Goal: Task Accomplishment & Management: Use online tool/utility

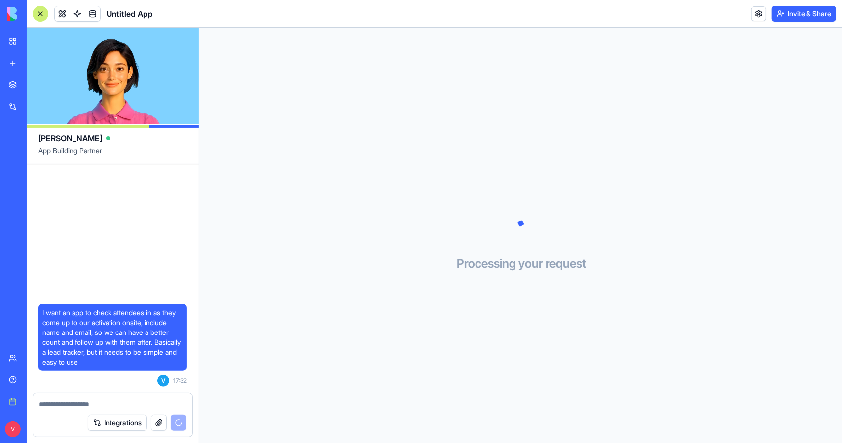
click at [114, 402] on textarea at bounding box center [112, 404] width 147 height 10
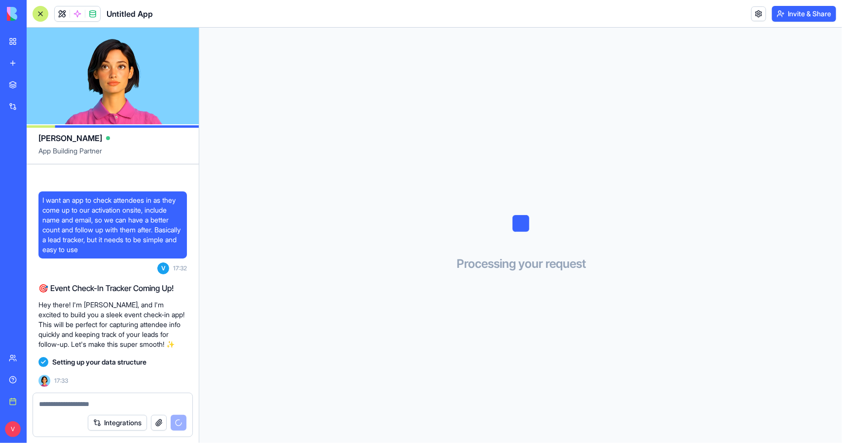
click at [793, 12] on button "Invite & Share" at bounding box center [804, 14] width 64 height 16
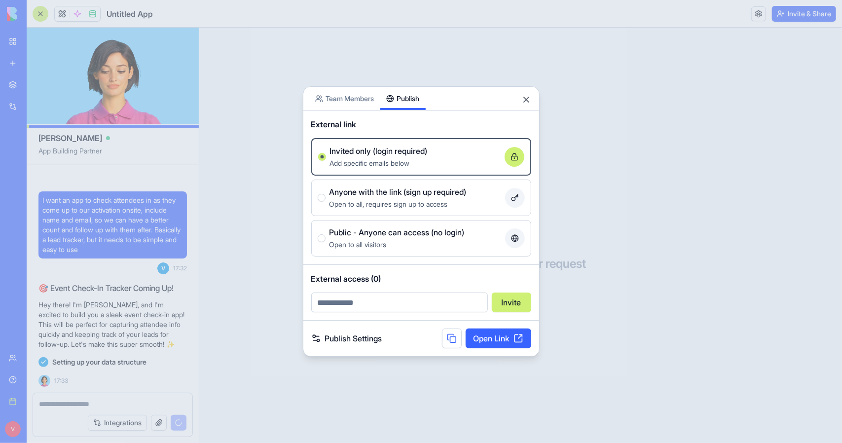
click at [399, 126] on div "Share App Team Members Publish External link Invited only (login required) Add …" at bounding box center [421, 221] width 237 height 270
click at [517, 194] on icon at bounding box center [515, 195] width 3 height 3
click at [326, 194] on button "Anyone with the link (sign up required) Open to all, requires sign up to access" at bounding box center [322, 198] width 8 height 8
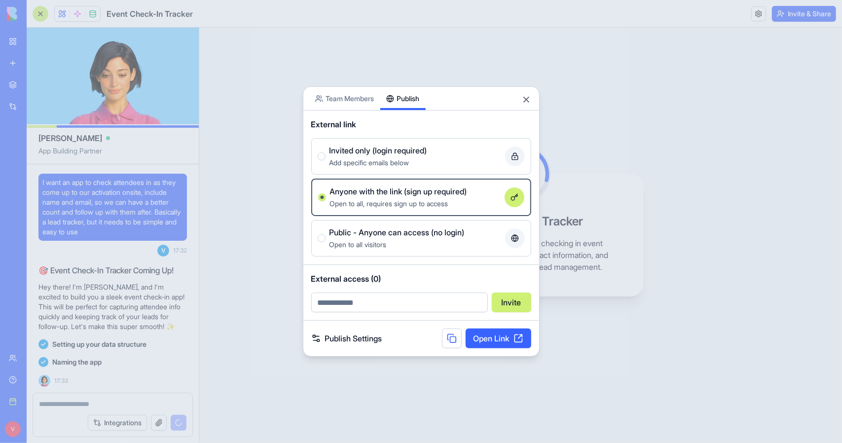
click at [564, 198] on div at bounding box center [421, 221] width 842 height 443
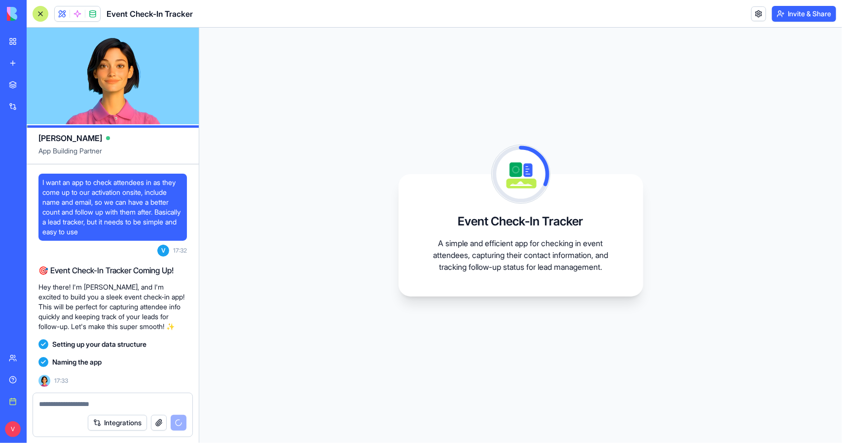
scroll to position [67, 0]
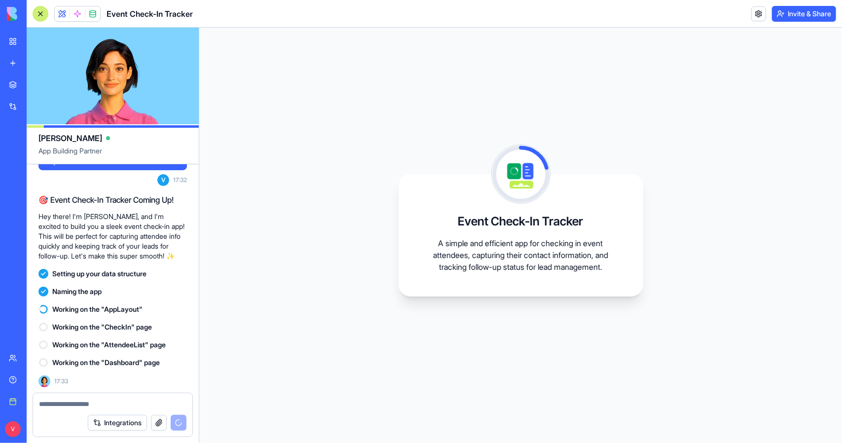
click at [114, 401] on textarea at bounding box center [112, 404] width 147 height 10
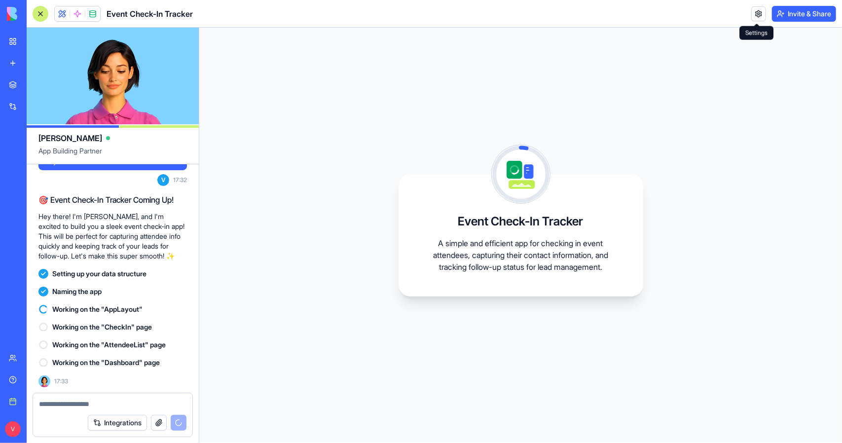
click at [755, 20] on link at bounding box center [758, 13] width 15 height 15
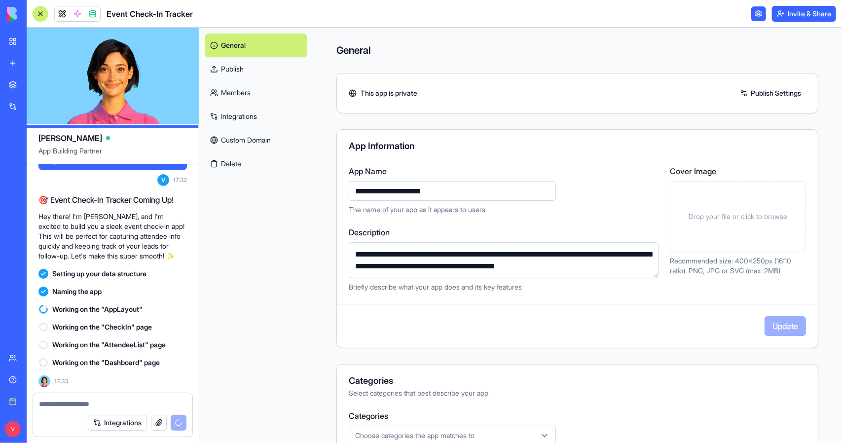
scroll to position [148, 0]
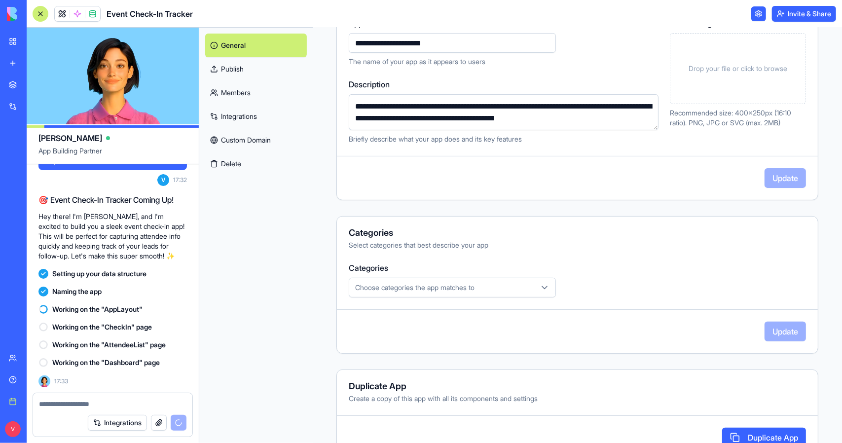
click at [499, 292] on button "Choose categories the app matches to" at bounding box center [452, 288] width 207 height 20
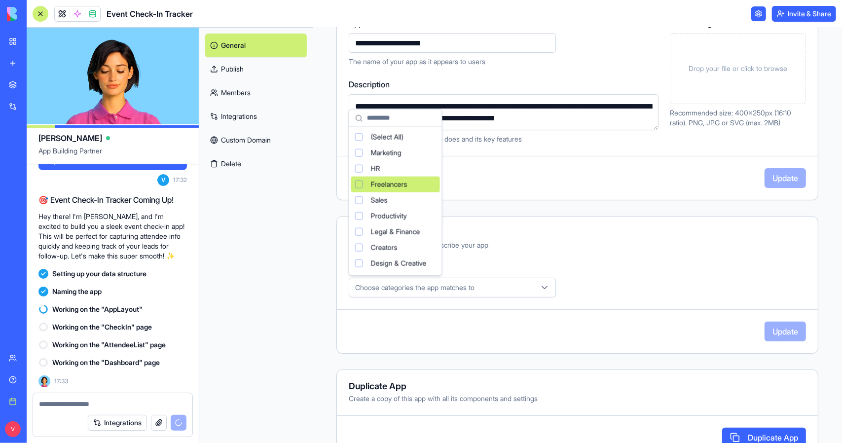
drag, startPoint x: 404, startPoint y: 175, endPoint x: 403, endPoint y: 181, distance: 6.0
click at [403, 181] on div "(Select All) Marketing HR Freelancers Sales Productivity Legal & Finance Creato…" at bounding box center [395, 223] width 89 height 189
click at [403, 181] on span "Freelancers" at bounding box center [389, 185] width 37 height 10
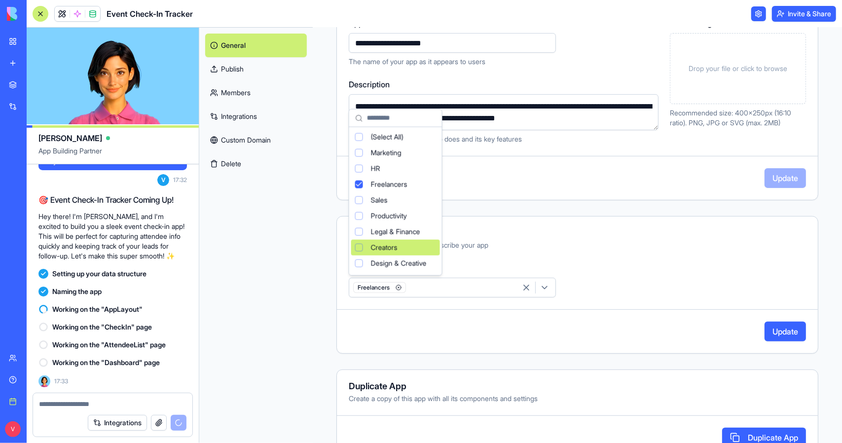
drag, startPoint x: 662, startPoint y: 333, endPoint x: 756, endPoint y: 331, distance: 93.3
click at [668, 333] on html "BETA My workspace New app Marketplace Integrations Recent Untitled App Social M…" at bounding box center [421, 221] width 842 height 443
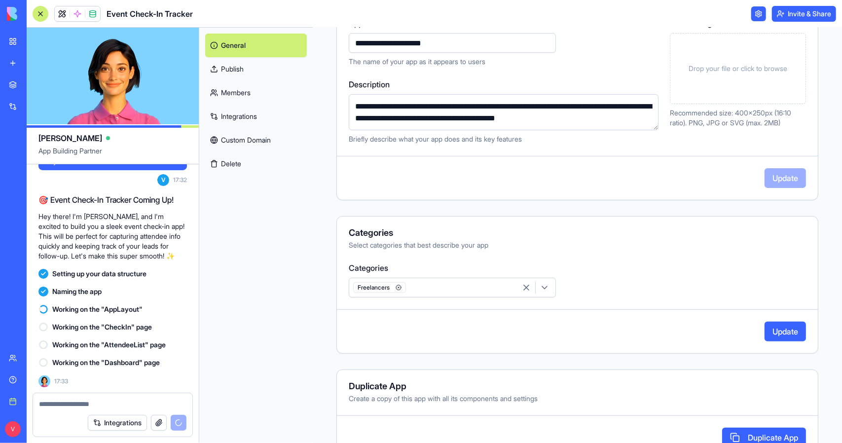
click at [768, 331] on button "Update" at bounding box center [785, 332] width 41 height 20
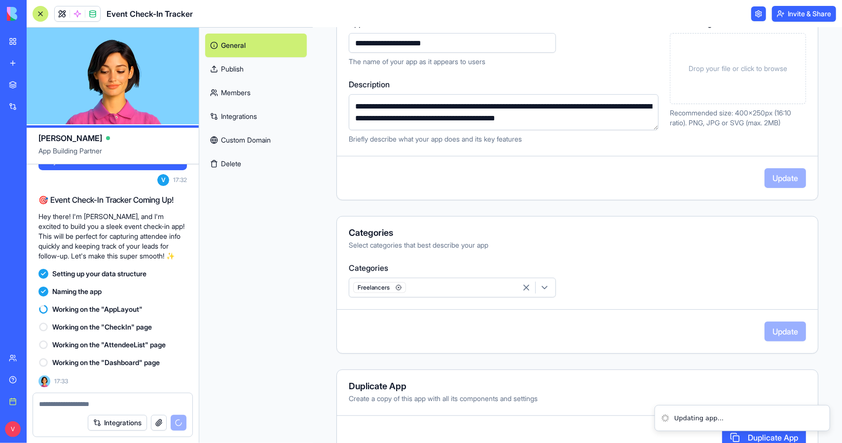
scroll to position [164, 0]
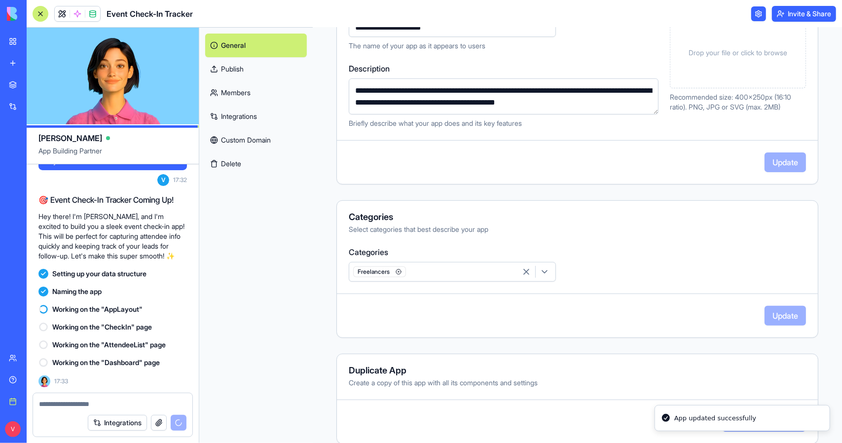
click at [230, 69] on link "Publish" at bounding box center [256, 69] width 102 height 24
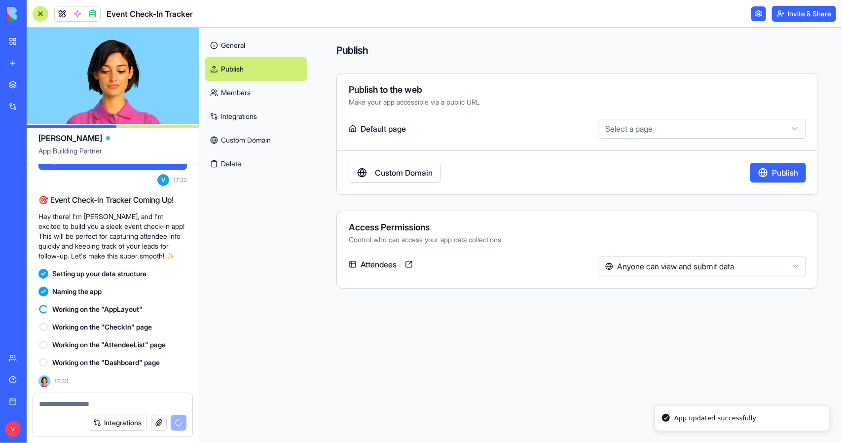
click at [243, 123] on link "Integrations" at bounding box center [256, 117] width 102 height 24
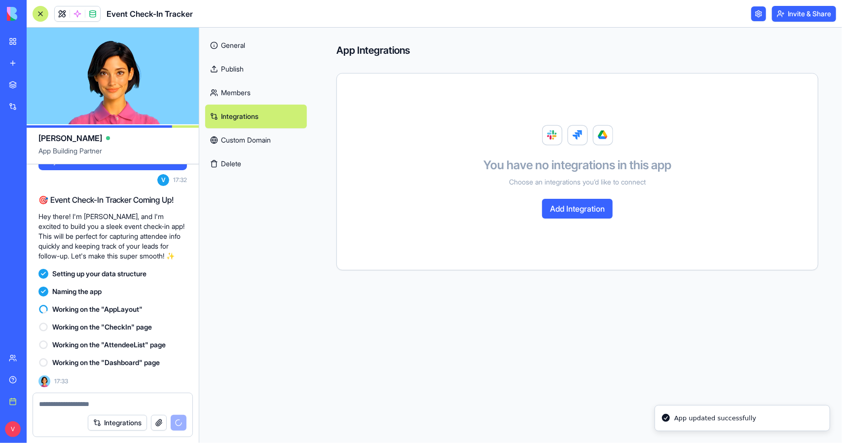
click at [759, 19] on link at bounding box center [758, 13] width 15 height 15
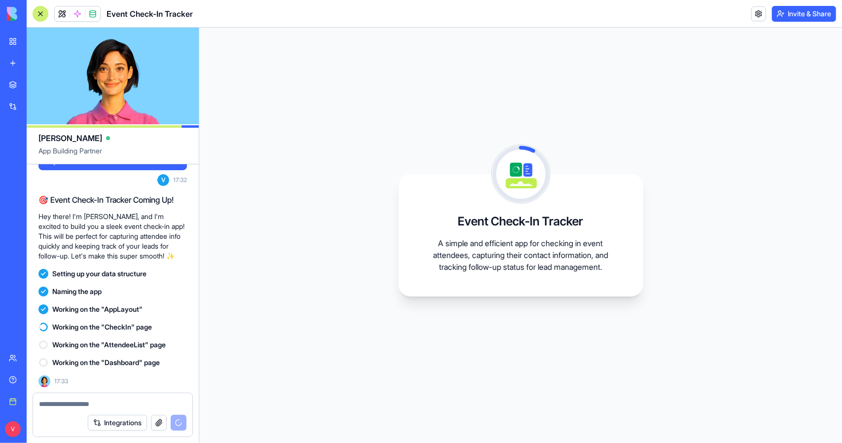
click at [820, 9] on button "Invite & Share" at bounding box center [804, 14] width 64 height 16
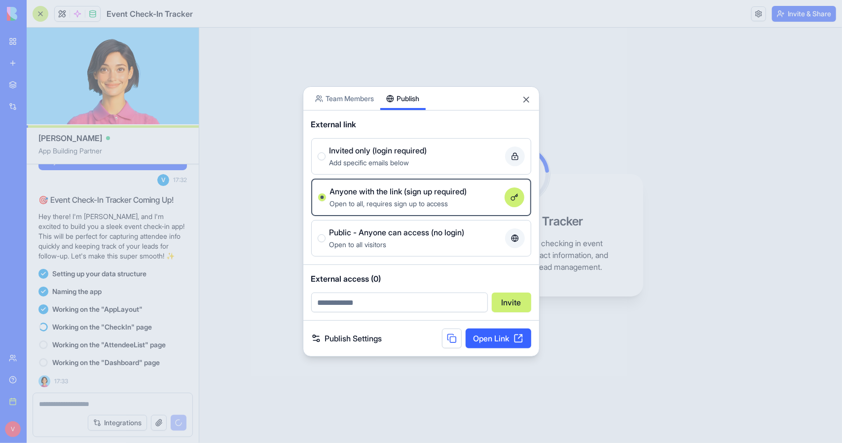
click at [332, 96] on body "BETA My workspace New app Marketplace Integrations Recent Untitled App Social M…" at bounding box center [421, 221] width 842 height 443
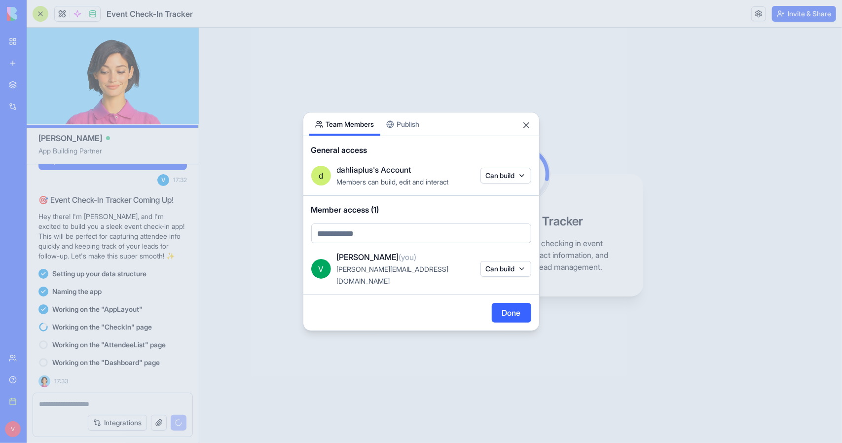
click at [406, 235] on body "BETA My workspace New app Marketplace Integrations Recent Untitled App Social M…" at bounding box center [421, 221] width 842 height 443
click at [397, 252] on body "BETA My workspace New app Marketplace Integrations Recent Untitled App Social M…" at bounding box center [421, 221] width 842 height 443
click at [402, 244] on body "BETA My workspace New app Marketplace Integrations Recent Untitled App Social M…" at bounding box center [421, 221] width 842 height 443
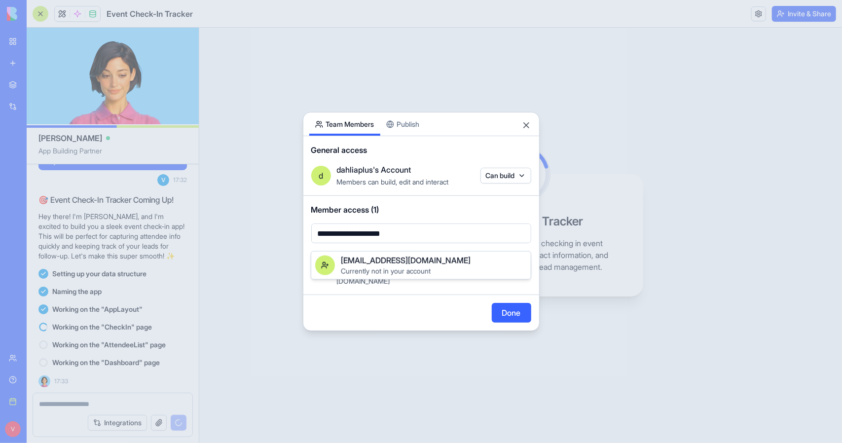
type input "**********"
click at [412, 261] on span "Dahlia@dahliaplus.com" at bounding box center [406, 261] width 130 height 12
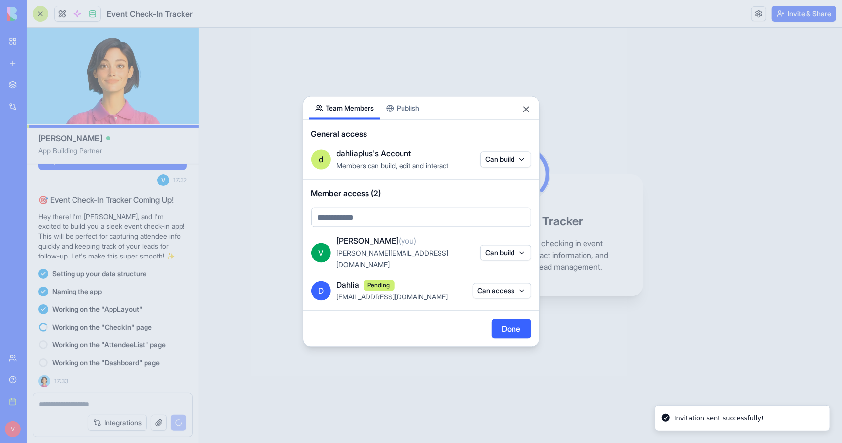
click at [479, 289] on button "Can access" at bounding box center [502, 291] width 59 height 16
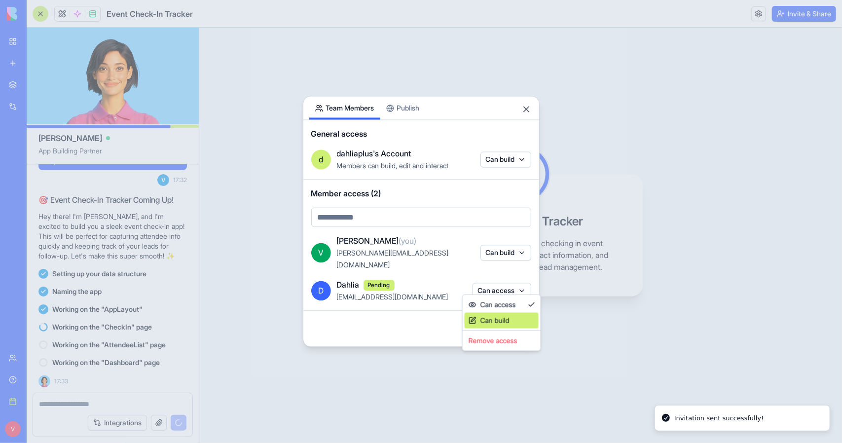
click at [479, 319] on div "Can build" at bounding box center [502, 321] width 74 height 16
click at [416, 313] on div at bounding box center [421, 221] width 842 height 443
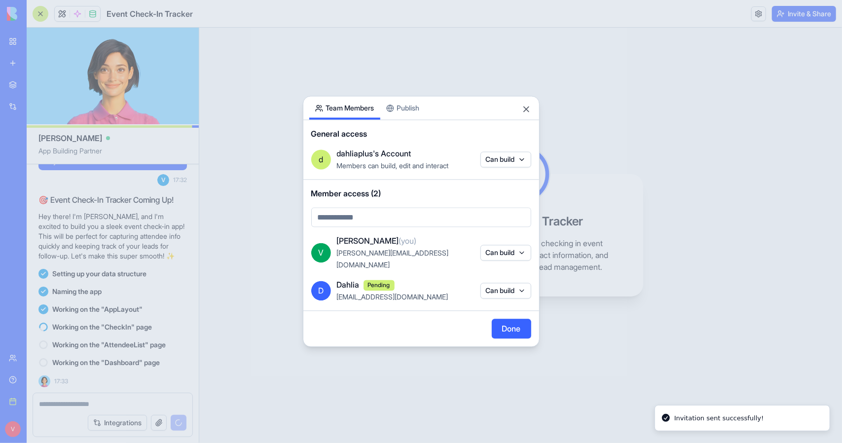
click at [506, 322] on button "Done" at bounding box center [511, 329] width 39 height 20
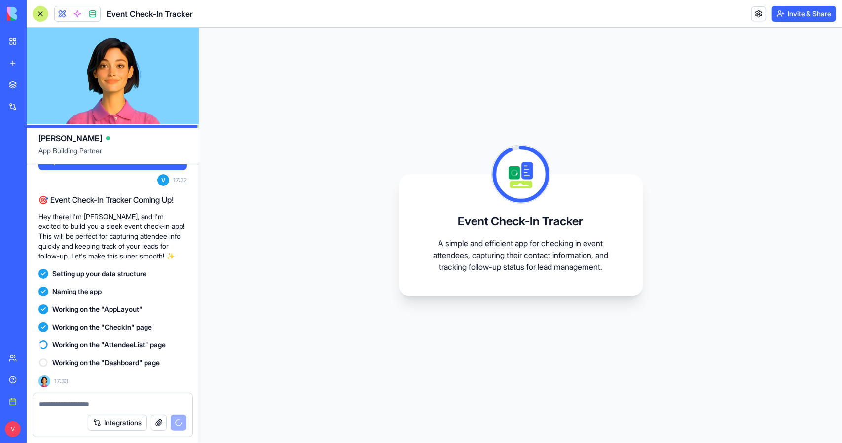
scroll to position [85, 0]
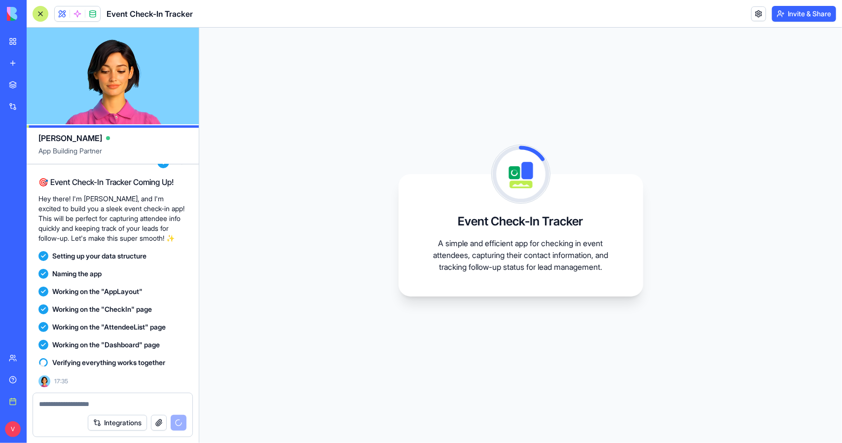
click at [118, 94] on video at bounding box center [113, 76] width 172 height 97
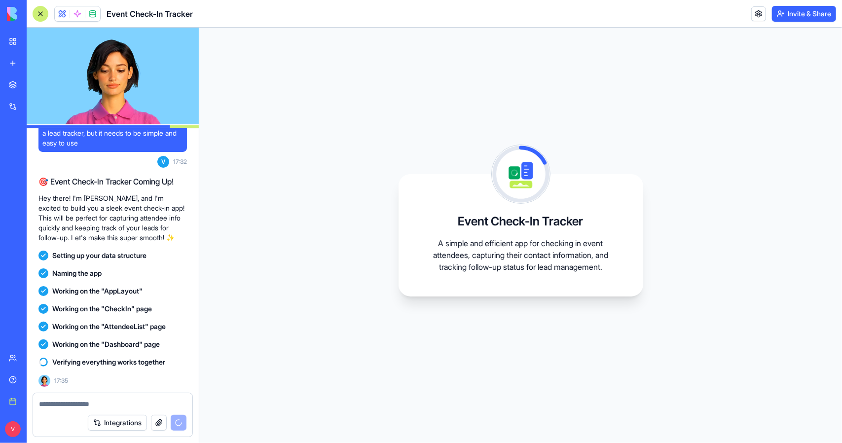
scroll to position [45, 0]
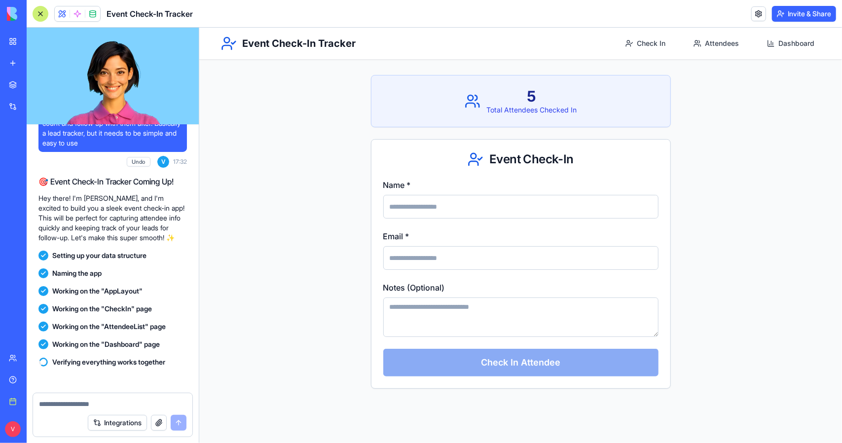
scroll to position [594, 0]
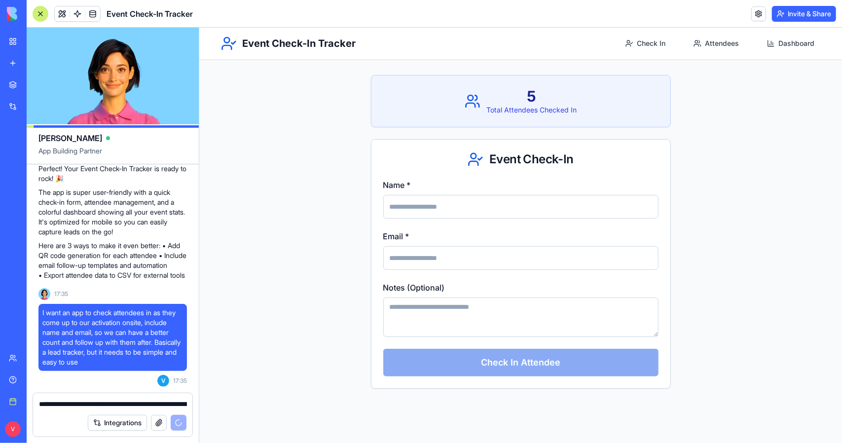
click at [535, 105] on div "Total Attendees Checked In" at bounding box center [531, 110] width 90 height 10
click at [639, 45] on link "Check In" at bounding box center [645, 43] width 52 height 18
click at [722, 45] on link "Attendees" at bounding box center [716, 43] width 58 height 18
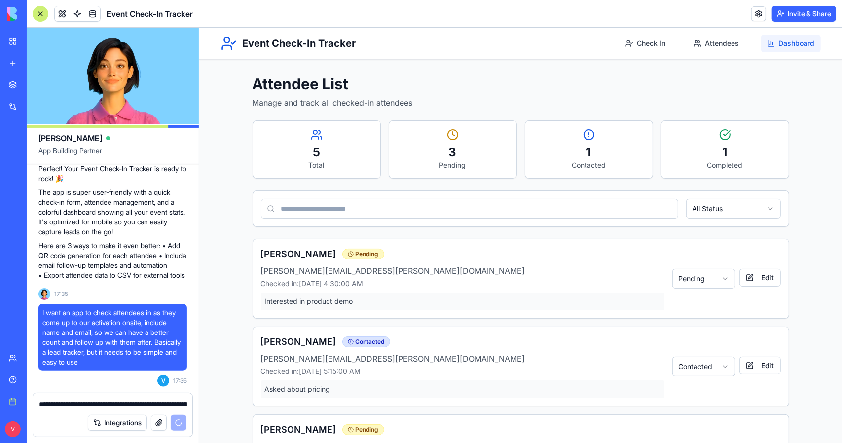
click at [786, 47] on link "Dashboard" at bounding box center [791, 43] width 60 height 18
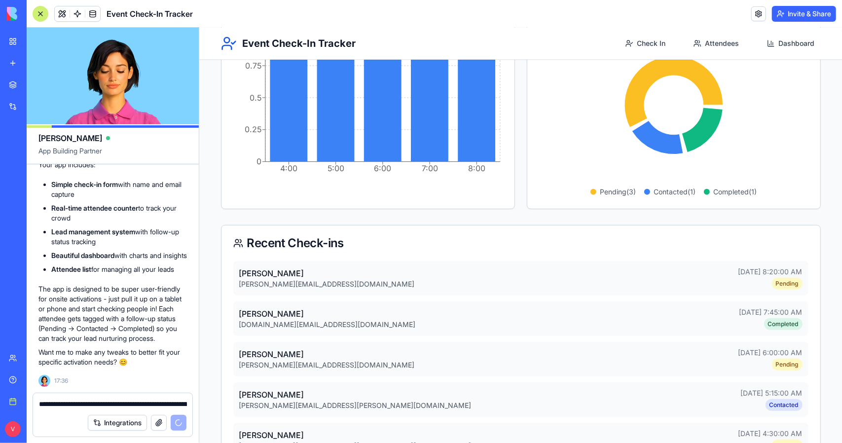
scroll to position [237, 0]
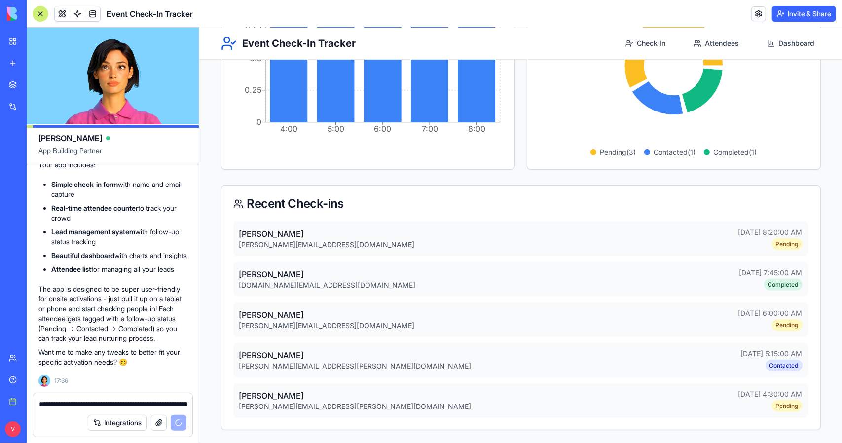
click at [96, 401] on textarea "**********" at bounding box center [113, 404] width 148 height 10
click at [135, 400] on textarea "**********" at bounding box center [113, 404] width 148 height 10
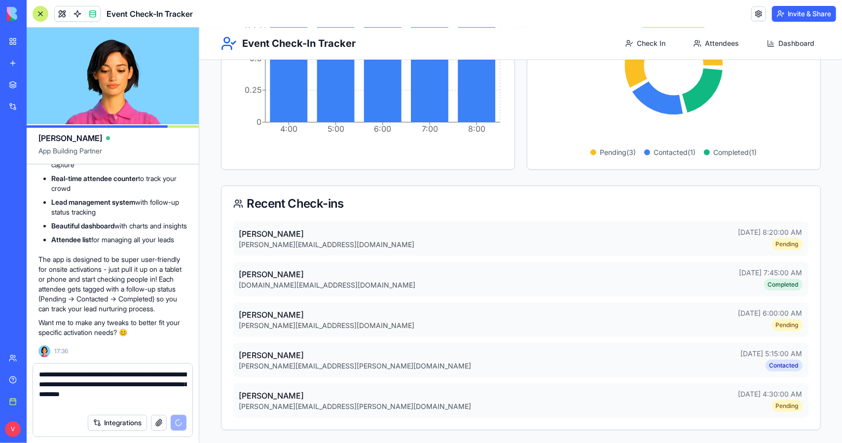
type textarea "**********"
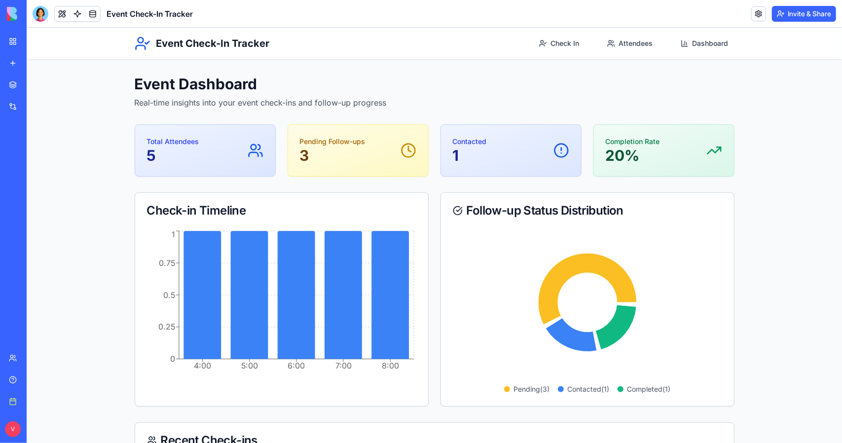
click at [37, 158] on div "Event Check-In Tracker" at bounding box center [23, 154] width 28 height 10
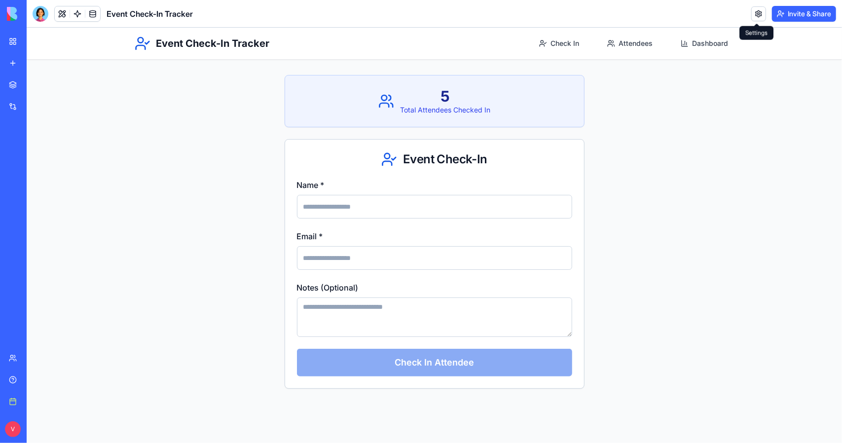
click at [754, 13] on link at bounding box center [758, 13] width 15 height 15
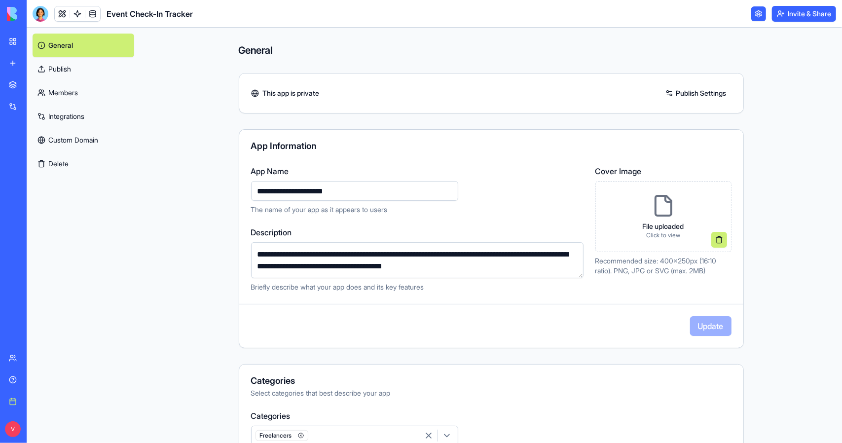
click at [754, 13] on link at bounding box center [758, 13] width 15 height 15
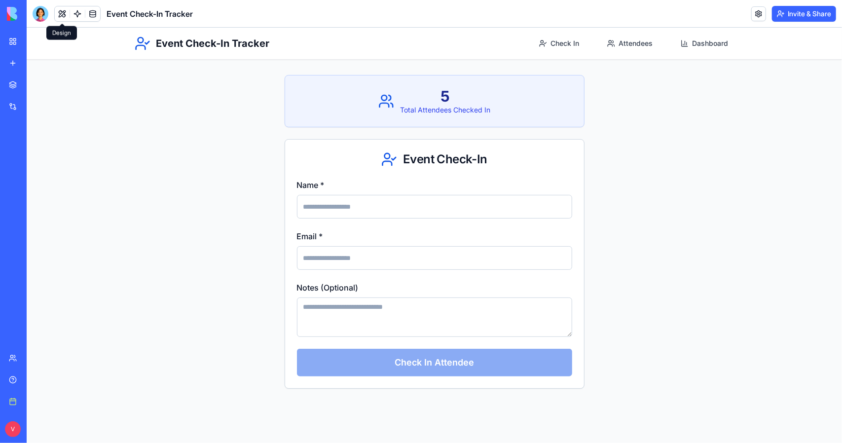
click at [55, 15] on button at bounding box center [62, 13] width 15 height 15
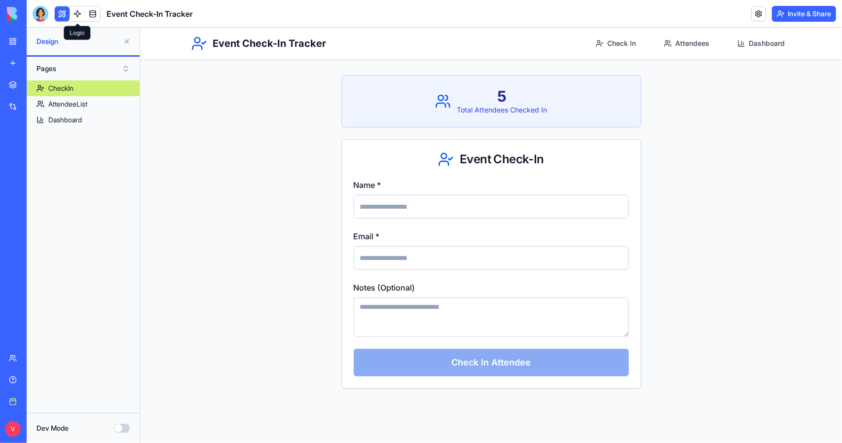
click at [75, 15] on link at bounding box center [77, 13] width 15 height 15
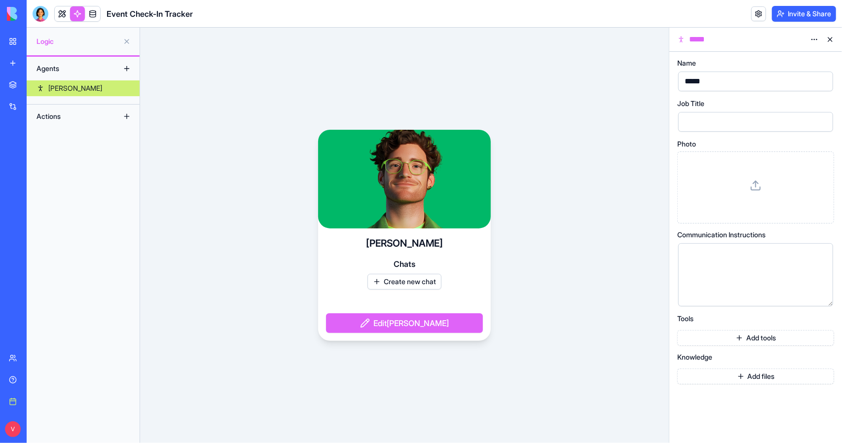
click at [101, 15] on div "Event Check-In Tracker" at bounding box center [113, 14] width 160 height 16
click at [96, 15] on link at bounding box center [92, 13] width 15 height 15
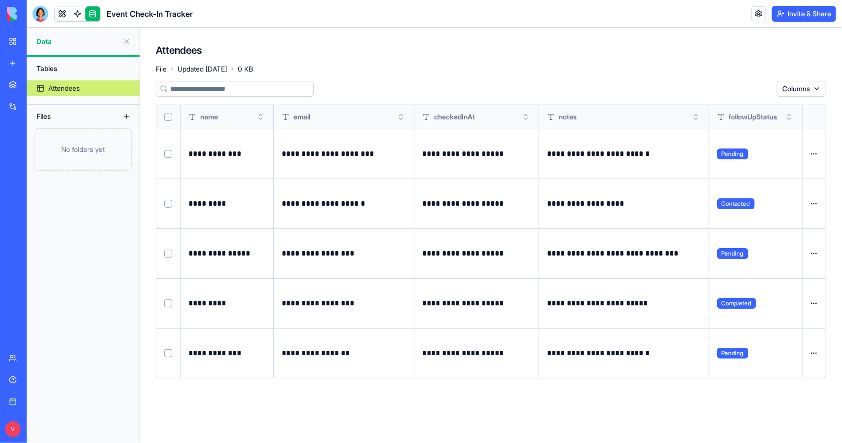
click at [2, 16] on div "BETA My workspace New app Marketplace Integrations Recent Event Check-In Tracke…" at bounding box center [13, 221] width 27 height 443
click at [7, 15] on img at bounding box center [37, 14] width 61 height 14
click at [260, 23] on header "Event Check-In Tracker Invite & Share" at bounding box center [434, 14] width 815 height 28
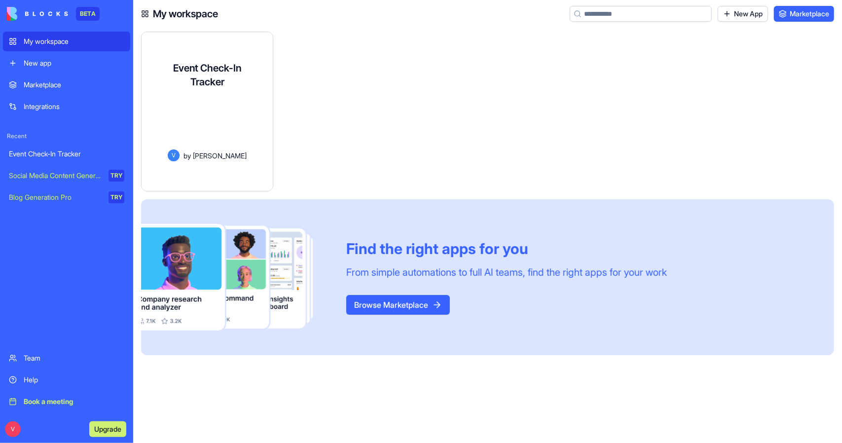
click at [181, 97] on div "A simple and efficient app for checking in event attendees, capturing their con…" at bounding box center [206, 123] width 115 height 53
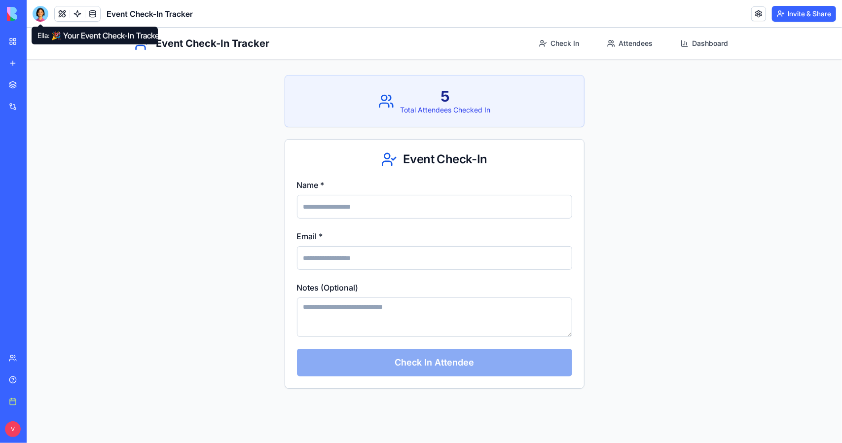
click at [47, 8] on div at bounding box center [41, 14] width 16 height 16
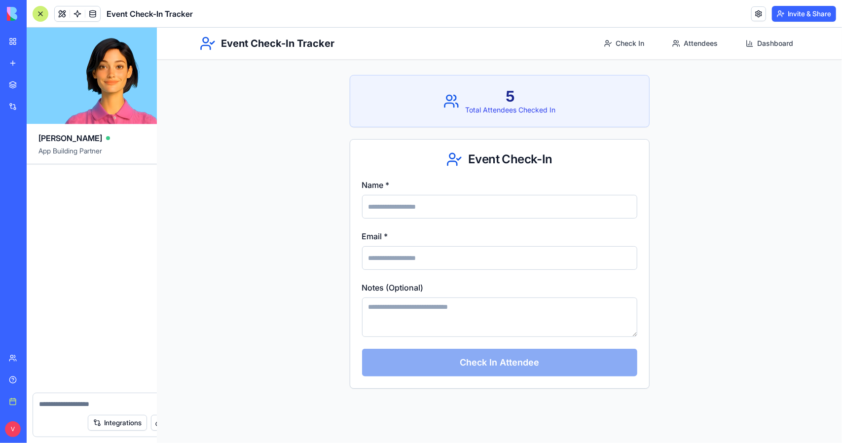
scroll to position [633, 0]
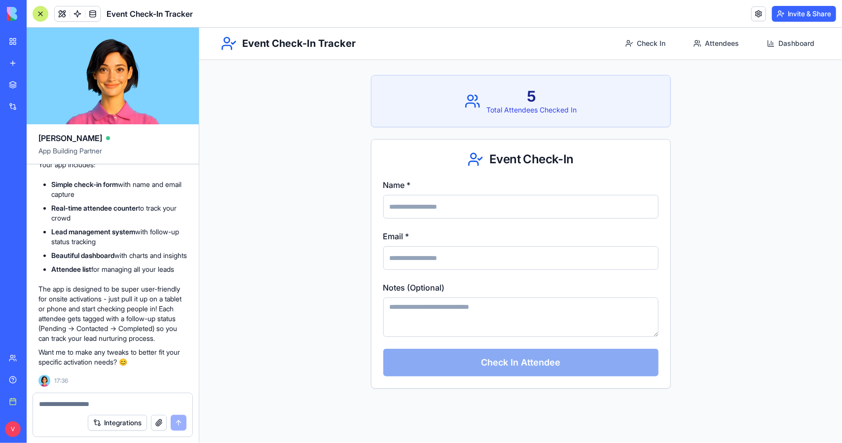
click at [99, 398] on div at bounding box center [112, 401] width 159 height 16
click at [66, 403] on textarea at bounding box center [112, 404] width 147 height 10
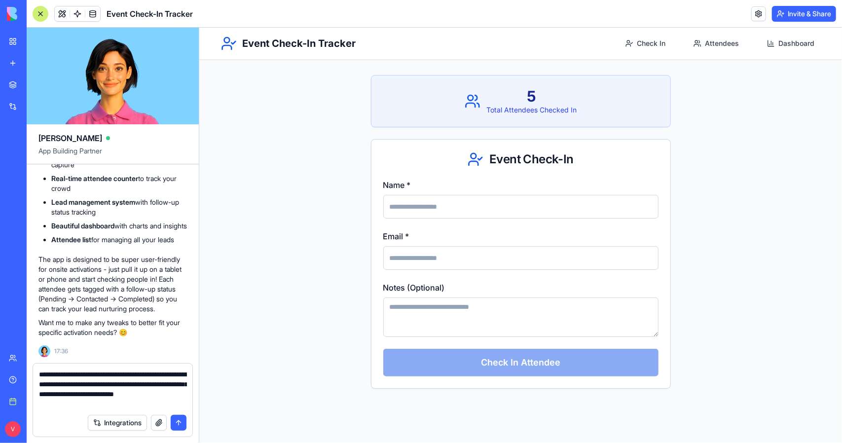
type textarea "**********"
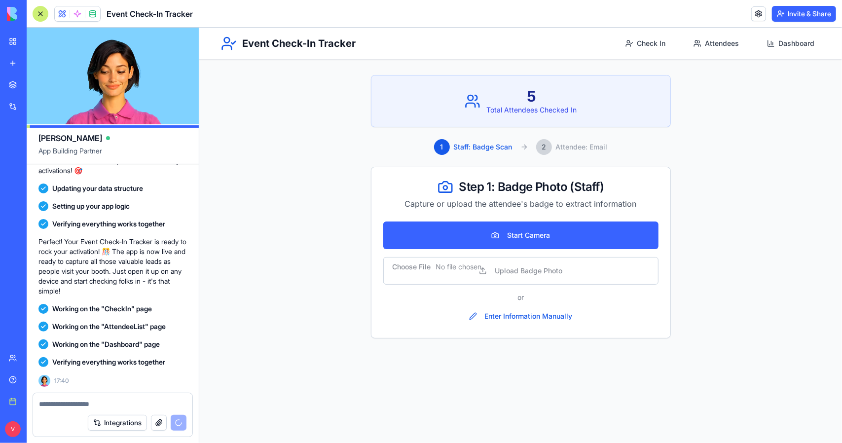
scroll to position [1312, 0]
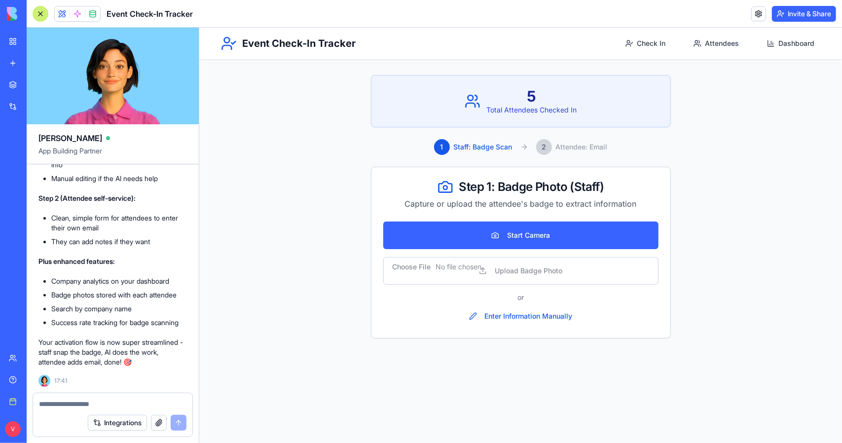
click at [564, 149] on span "Attendee: Email" at bounding box center [581, 147] width 52 height 10
click at [539, 145] on div "2" at bounding box center [544, 147] width 16 height 16
click at [526, 318] on button "Enter Information Manually" at bounding box center [520, 316] width 119 height 20
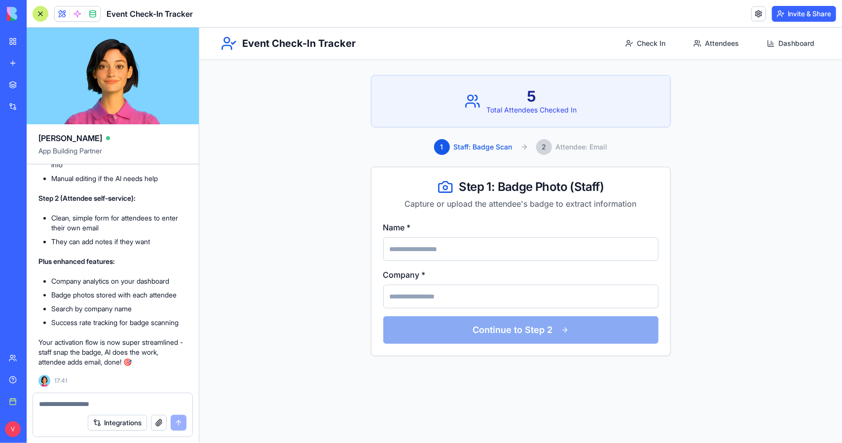
click at [532, 246] on input "Name *" at bounding box center [520, 249] width 275 height 24
click at [774, 267] on main "5 Total Attendees Checked In 1 Staff: Badge Scan 2 Attendee: Email Step 1: Badg…" at bounding box center [520, 199] width 643 height 344
click at [737, 256] on main "5 Total Attendees Checked In 1 Staff: Badge Scan 2 Attendee: Email Step 1: Badg…" at bounding box center [520, 199] width 643 height 344
click at [703, 49] on link "Attendees" at bounding box center [716, 43] width 58 height 18
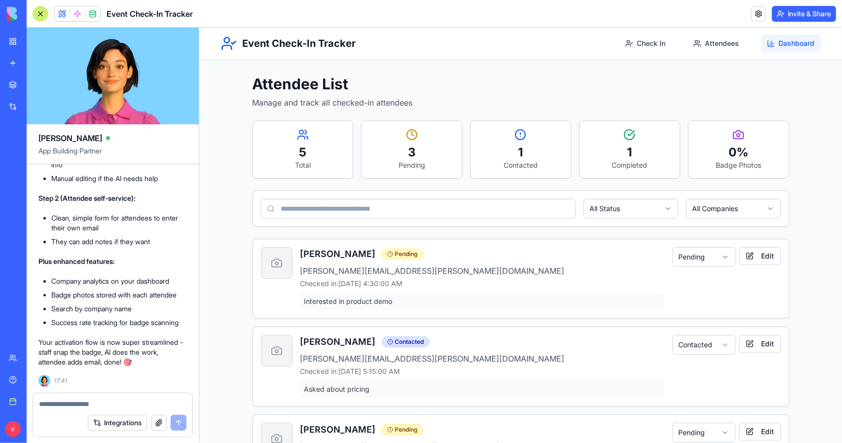
click at [808, 41] on link "Dashboard" at bounding box center [791, 43] width 60 height 18
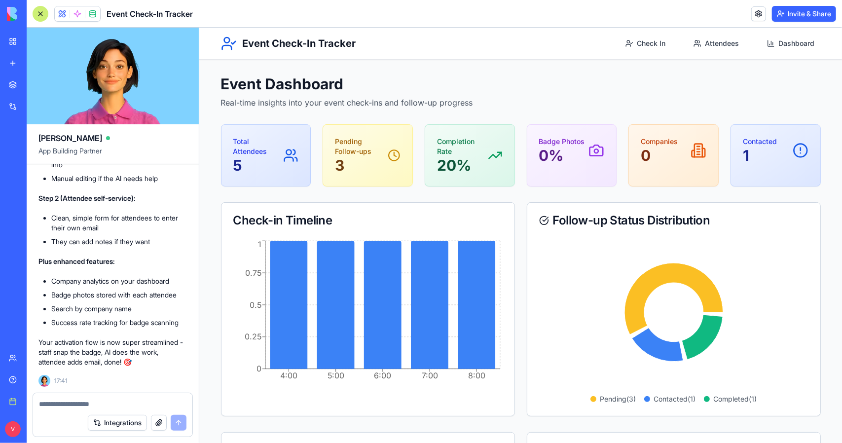
click at [808, 17] on button "Invite & Share" at bounding box center [804, 14] width 64 height 16
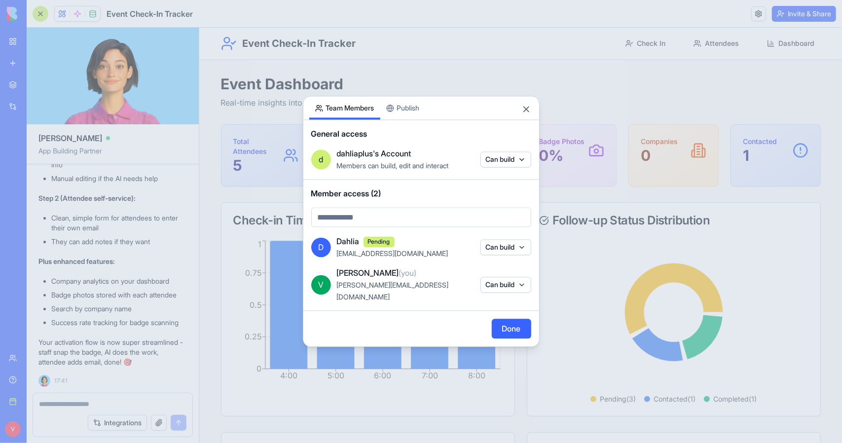
click at [405, 119] on div "Share App Team Members Publish General access d dahliaplus's Account Members ca…" at bounding box center [421, 221] width 237 height 251
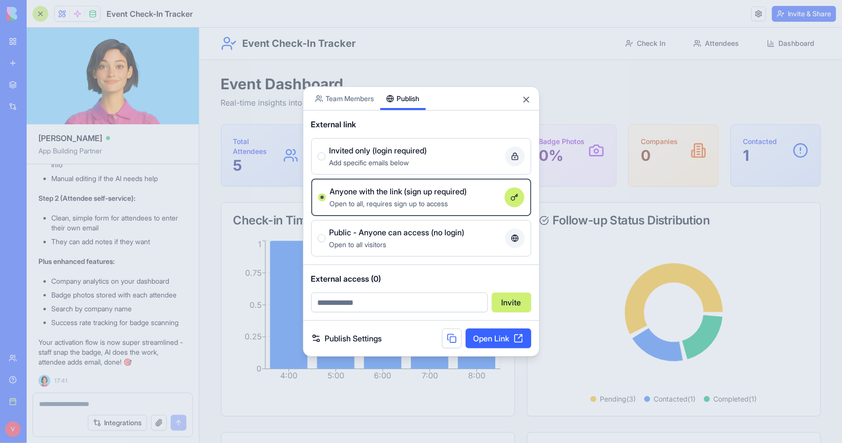
click at [466, 308] on input "email" at bounding box center [399, 303] width 177 height 20
click at [455, 285] on div "External access (0) Invite" at bounding box center [421, 292] width 236 height 55
click at [348, 347] on div "Publish Settings Open Link" at bounding box center [421, 339] width 236 height 36
click at [348, 339] on link "Publish Settings" at bounding box center [346, 338] width 71 height 12
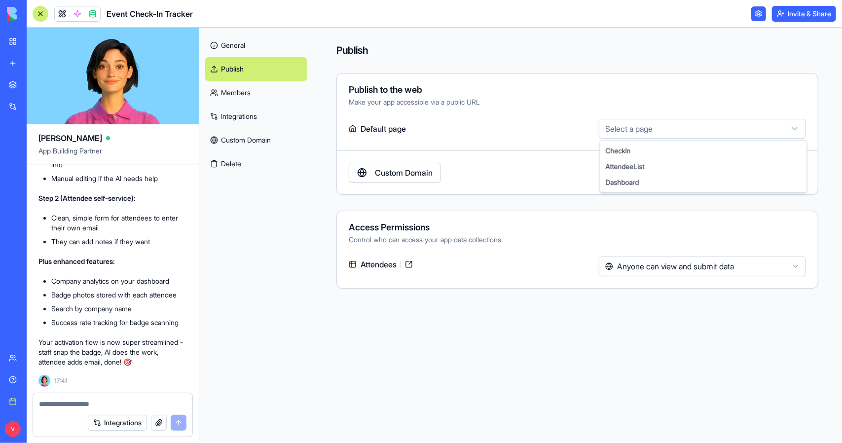
click at [677, 122] on html "BETA My workspace New app Marketplace Integrations Recent Event Check-In Tracke…" at bounding box center [421, 221] width 842 height 443
select select "**********"
click at [790, 171] on button "Publish" at bounding box center [778, 173] width 56 height 20
click at [684, 260] on html "BETA My workspace New app Marketplace Integrations Recent Event Check-In Tracke…" at bounding box center [421, 221] width 842 height 443
click at [683, 218] on html "BETA My workspace New app Marketplace Integrations Recent Event Check-In Tracke…" at bounding box center [421, 221] width 842 height 443
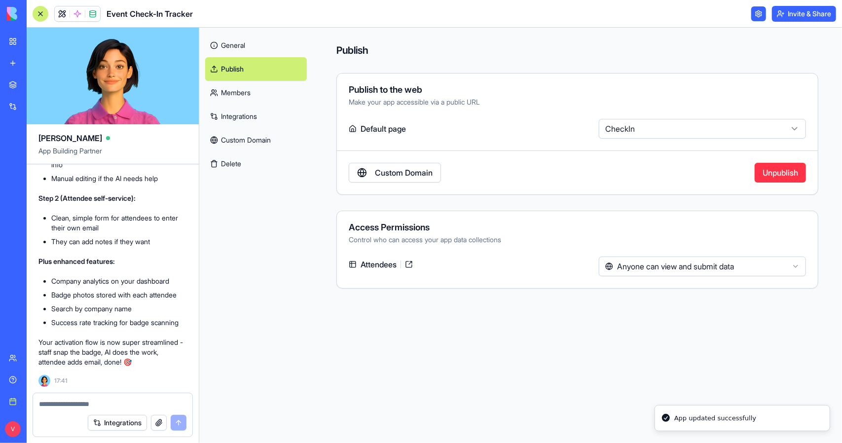
click at [269, 86] on link "Members" at bounding box center [256, 93] width 102 height 24
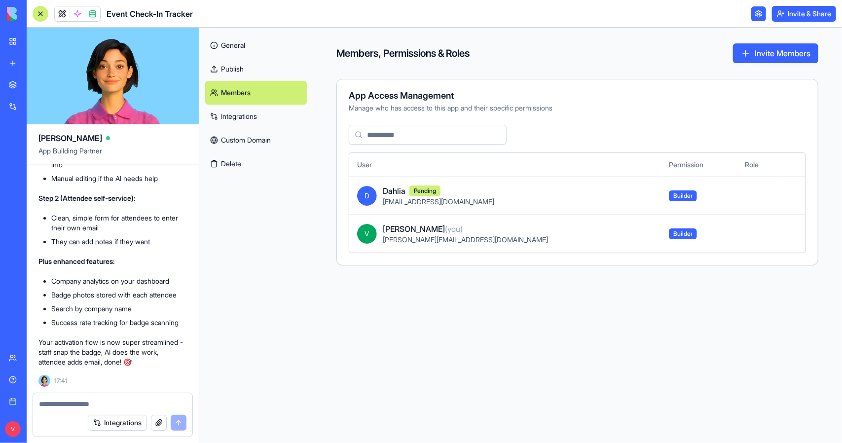
click at [262, 123] on link "Integrations" at bounding box center [256, 117] width 102 height 24
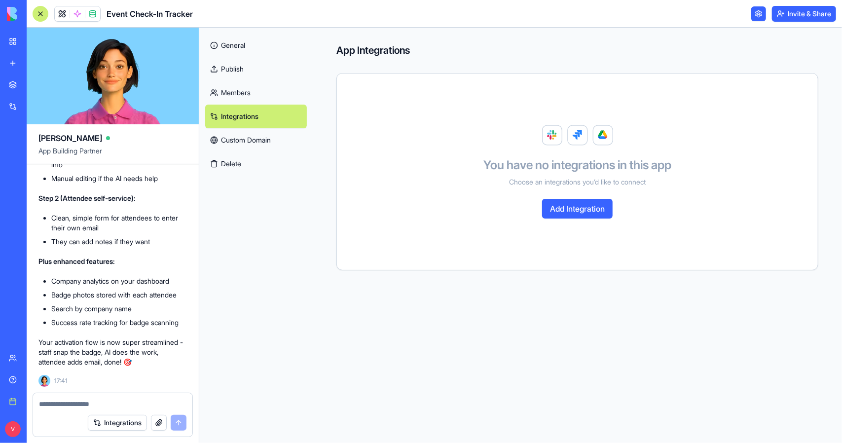
click at [262, 148] on link "Custom Domain" at bounding box center [256, 140] width 102 height 24
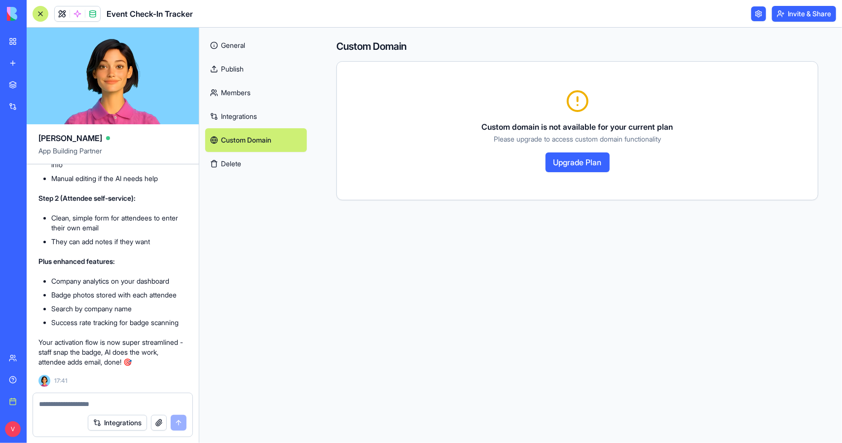
click at [262, 66] on link "Publish" at bounding box center [256, 69] width 102 height 24
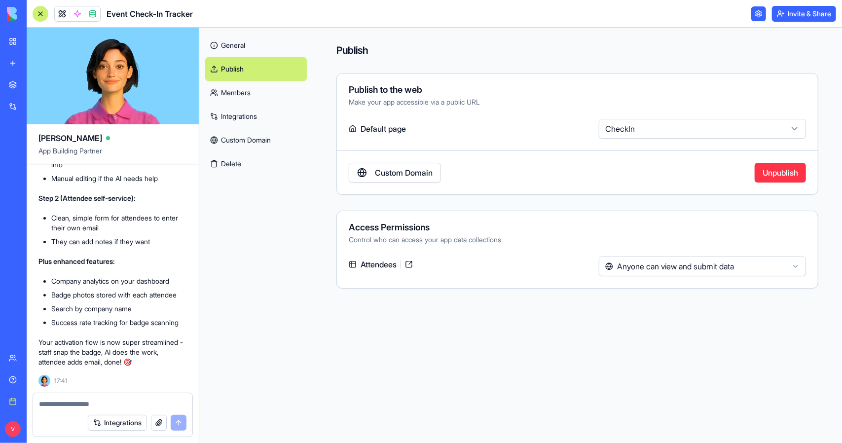
click at [266, 45] on link "General" at bounding box center [256, 46] width 102 height 24
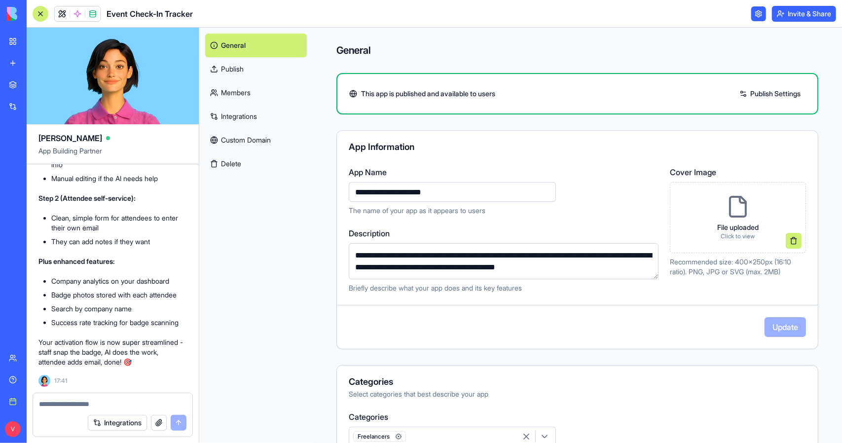
scroll to position [165, 0]
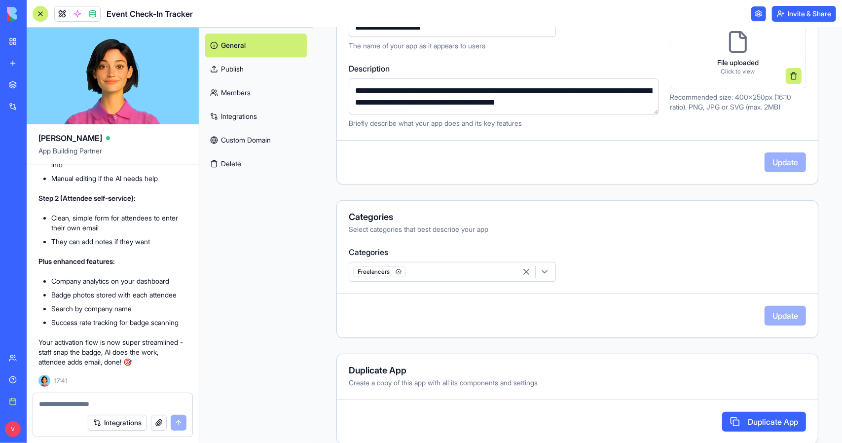
click at [44, 15] on div at bounding box center [41, 14] width 16 height 16
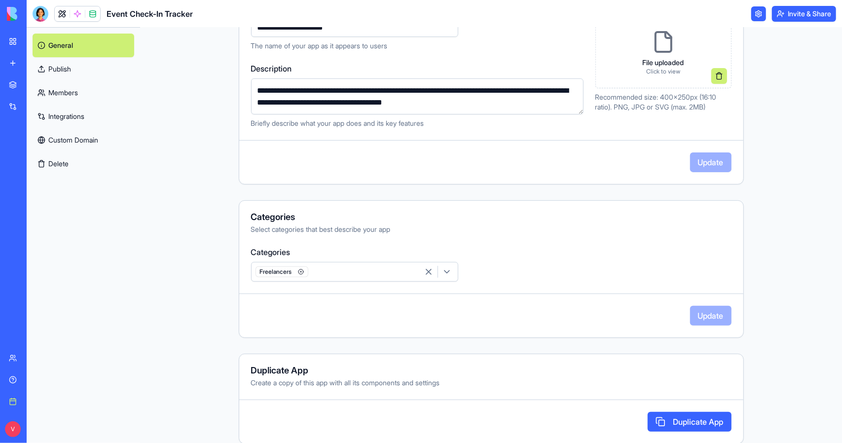
click at [44, 15] on div at bounding box center [41, 14] width 16 height 16
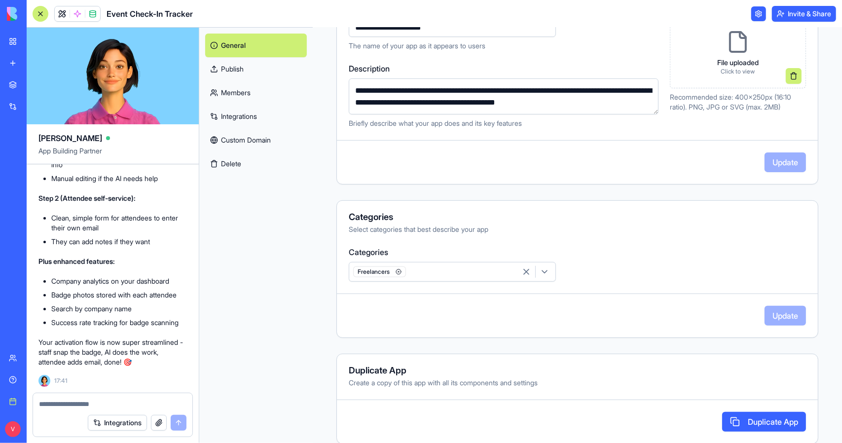
scroll to position [1312, 0]
click at [92, 397] on div at bounding box center [112, 401] width 159 height 16
drag, startPoint x: 92, startPoint y: 397, endPoint x: 88, endPoint y: 408, distance: 11.7
click at [92, 398] on div at bounding box center [112, 401] width 159 height 16
click at [84, 414] on div "Integrations" at bounding box center [112, 423] width 159 height 28
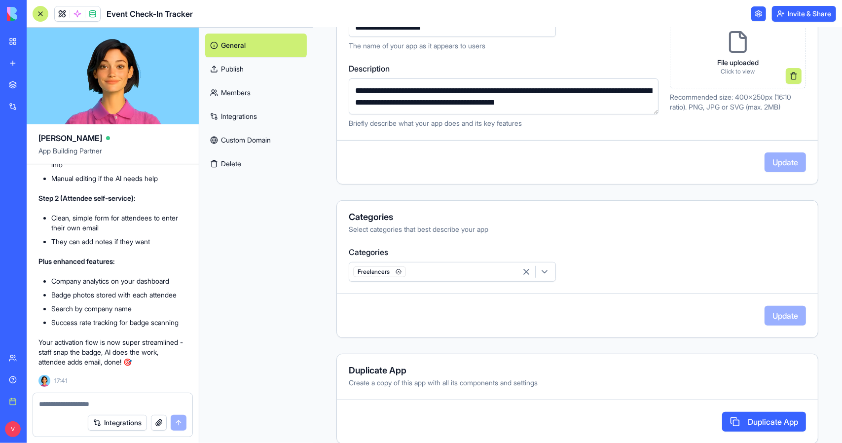
click at [83, 411] on div "Integrations" at bounding box center [112, 423] width 159 height 28
drag, startPoint x: 81, startPoint y: 406, endPoint x: 82, endPoint y: 400, distance: 5.9
click at [81, 406] on textarea at bounding box center [112, 404] width 147 height 10
click at [82, 400] on textarea at bounding box center [112, 404] width 147 height 10
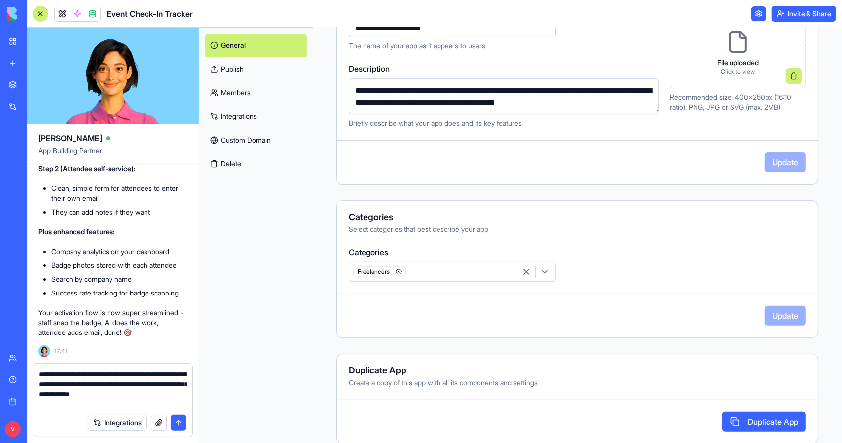
type textarea "**********"
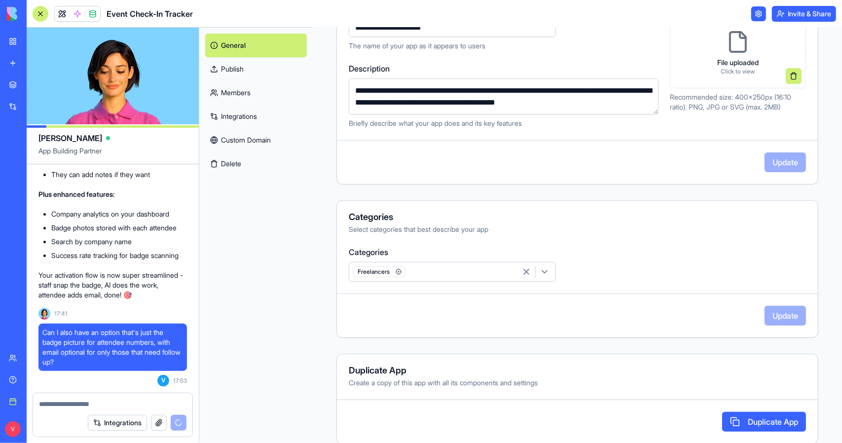
scroll to position [0, 0]
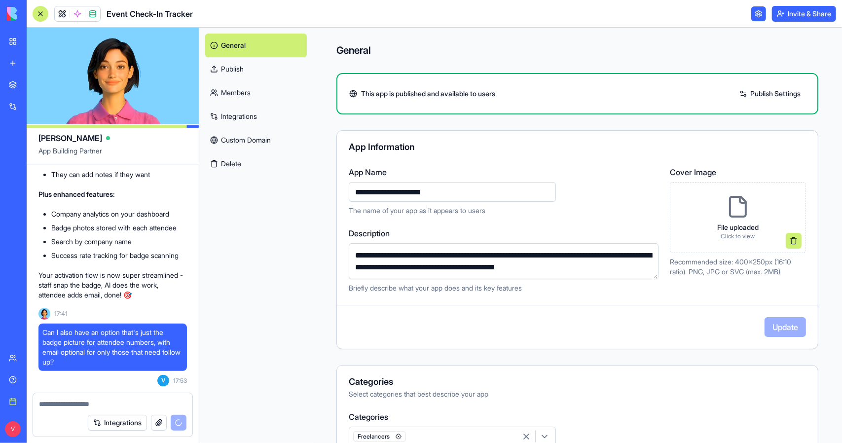
click at [259, 99] on link "Members" at bounding box center [256, 93] width 102 height 24
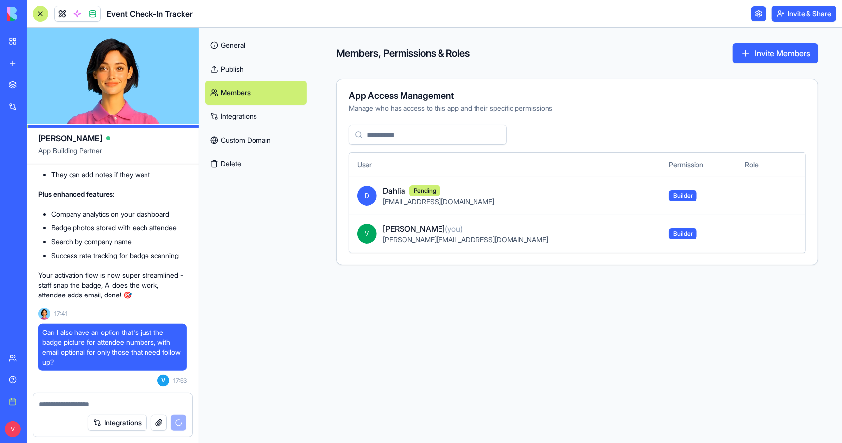
click at [259, 119] on link "Integrations" at bounding box center [256, 117] width 102 height 24
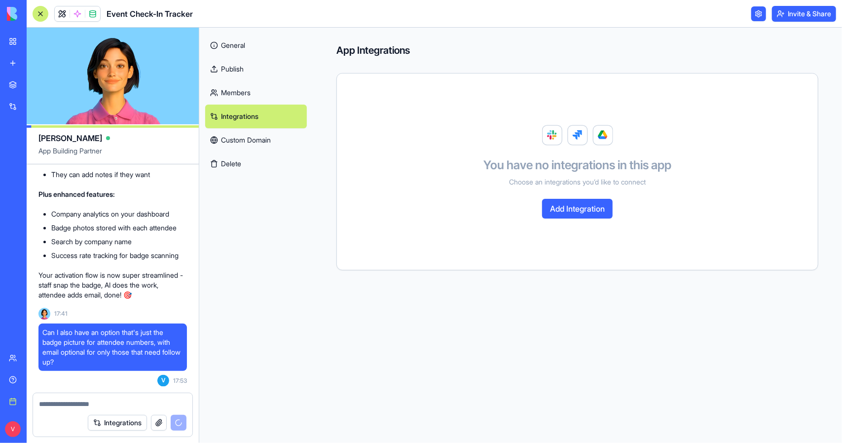
click at [262, 141] on link "Custom Domain" at bounding box center [256, 140] width 102 height 24
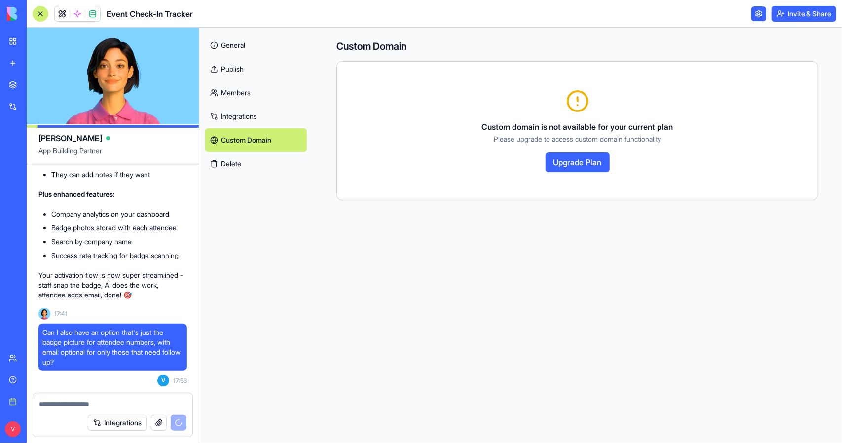
click at [260, 162] on button "Delete" at bounding box center [256, 164] width 102 height 24
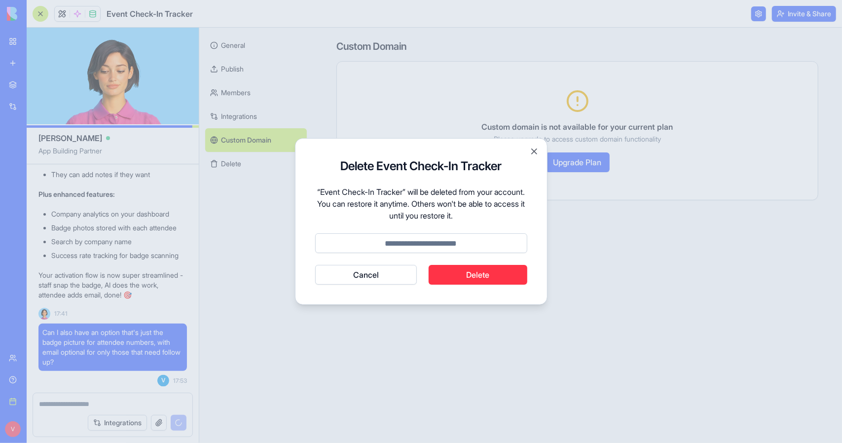
click at [542, 146] on div "Delete Event Check-In Tracker “Event Check-In Tracker” will be deleted from you…" at bounding box center [421, 221] width 253 height 167
click at [538, 151] on button "Close" at bounding box center [534, 152] width 10 height 10
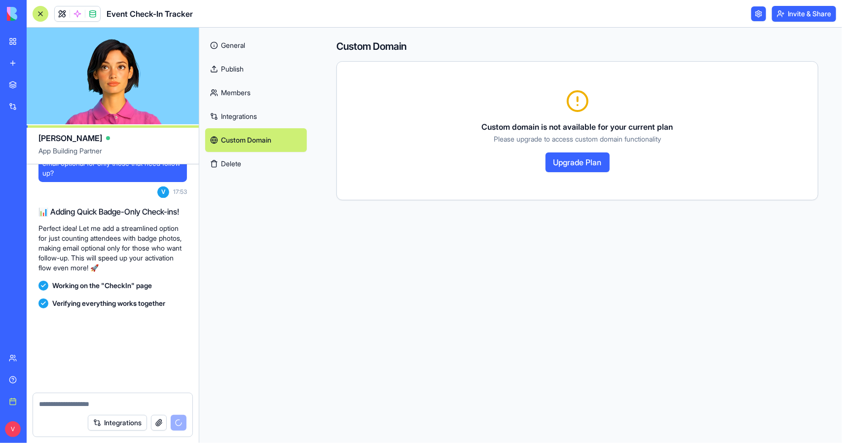
scroll to position [1774, 0]
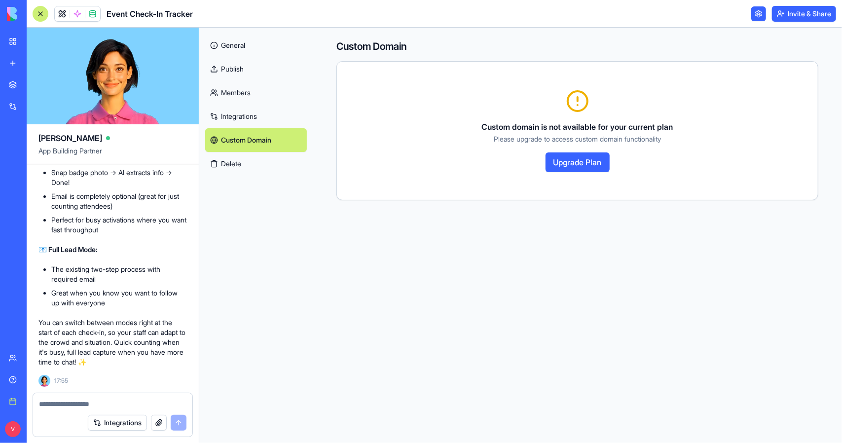
click at [45, 11] on div at bounding box center [41, 14] width 16 height 16
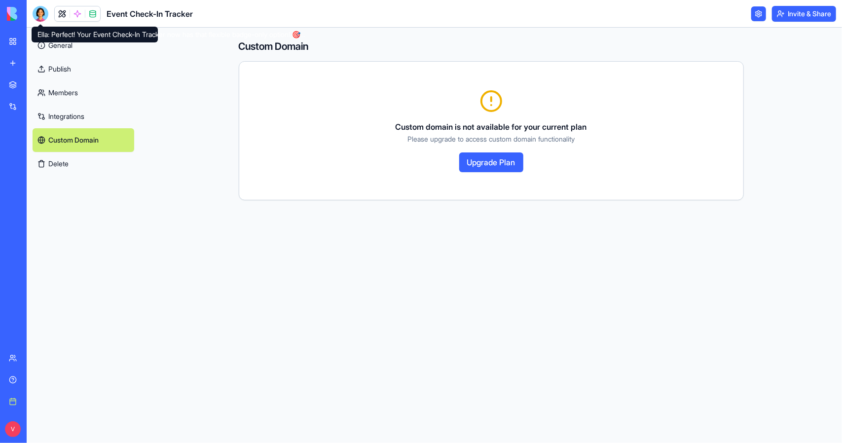
click at [34, 15] on div at bounding box center [41, 14] width 16 height 16
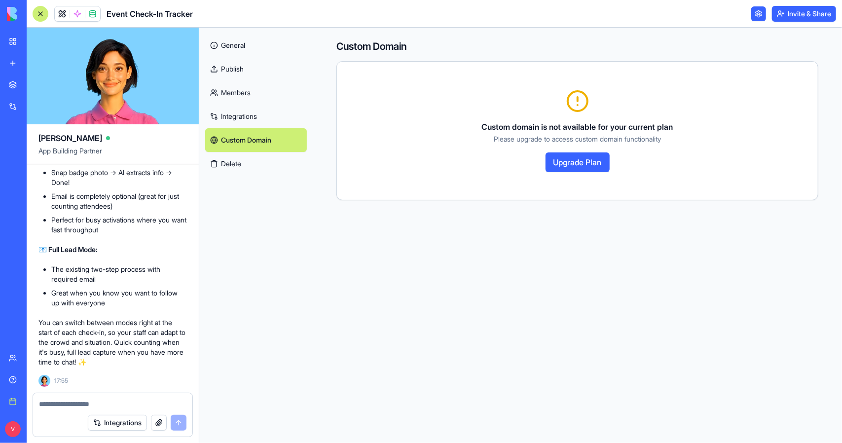
click at [269, 40] on link "General" at bounding box center [256, 46] width 102 height 24
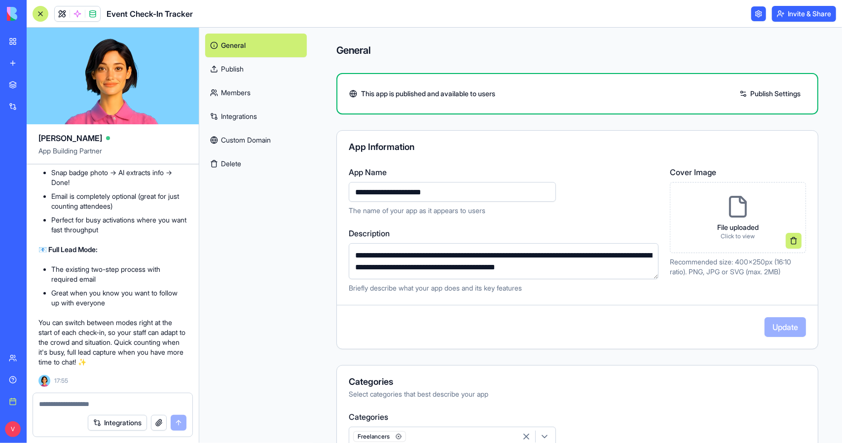
click at [755, 13] on link at bounding box center [758, 13] width 15 height 15
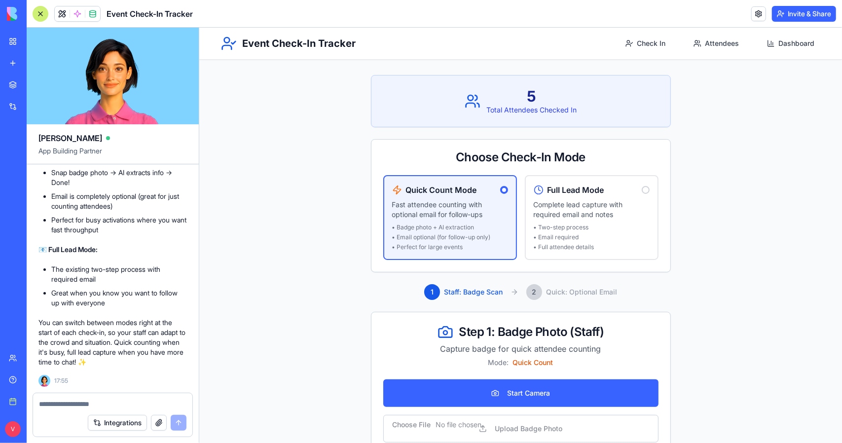
click at [37, 154] on div "Event Check-In Tracker" at bounding box center [23, 154] width 28 height 10
click at [799, 15] on button "Invite & Share" at bounding box center [804, 14] width 64 height 16
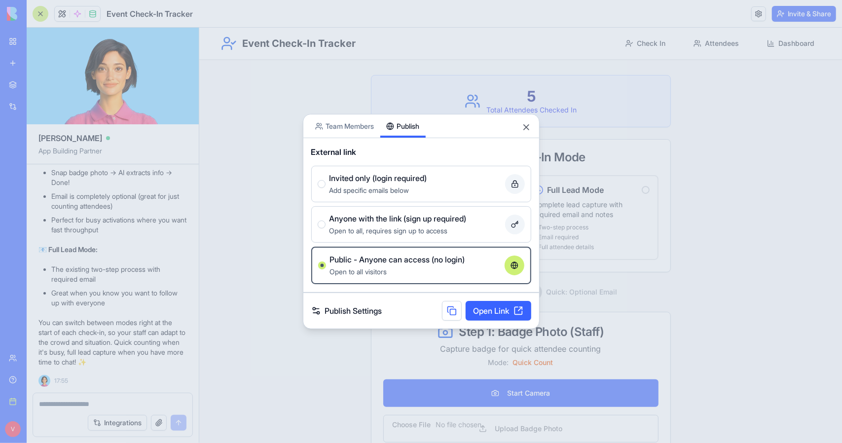
click at [648, 249] on div at bounding box center [421, 221] width 842 height 443
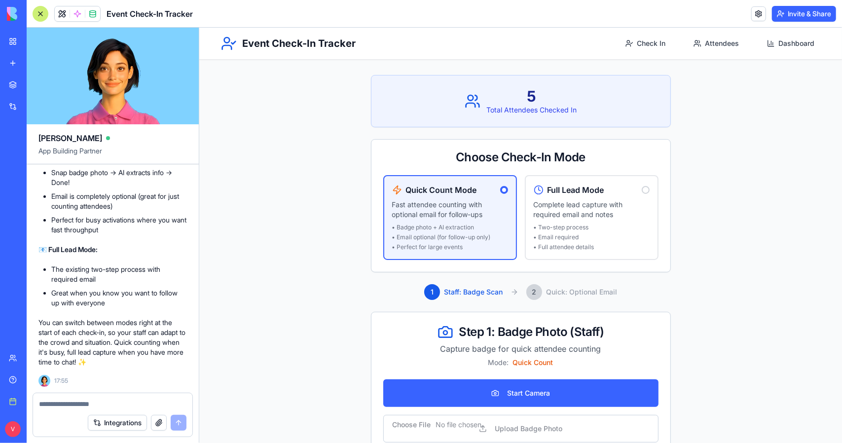
click at [150, 403] on textarea at bounding box center [112, 404] width 147 height 10
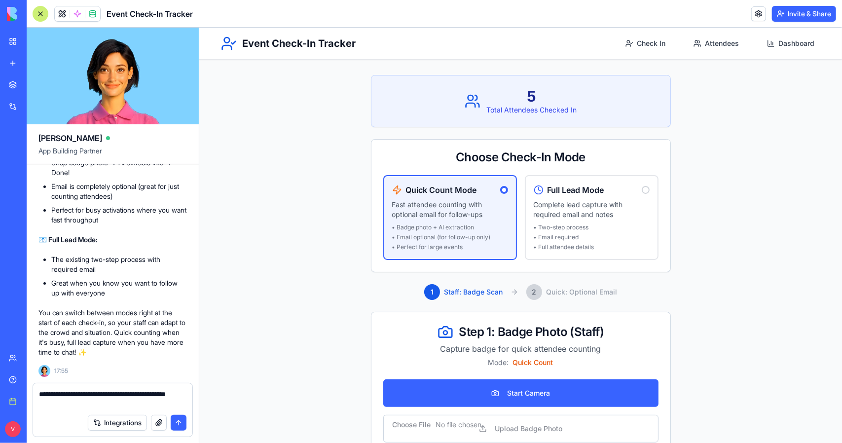
type textarea "**********"
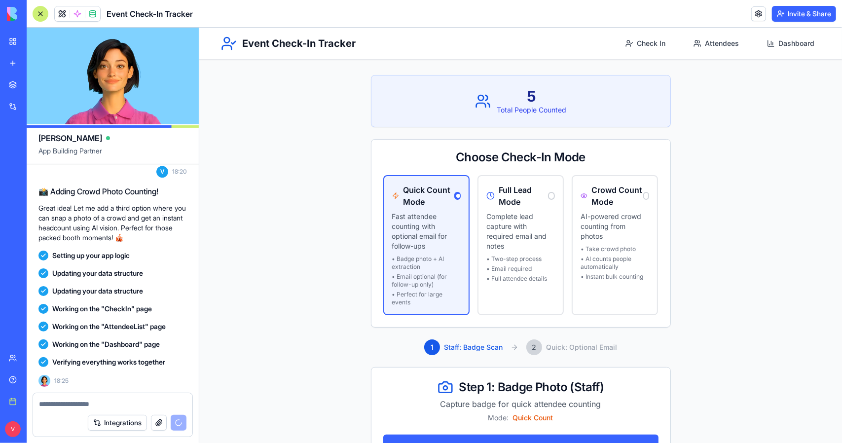
scroll to position [2358, 0]
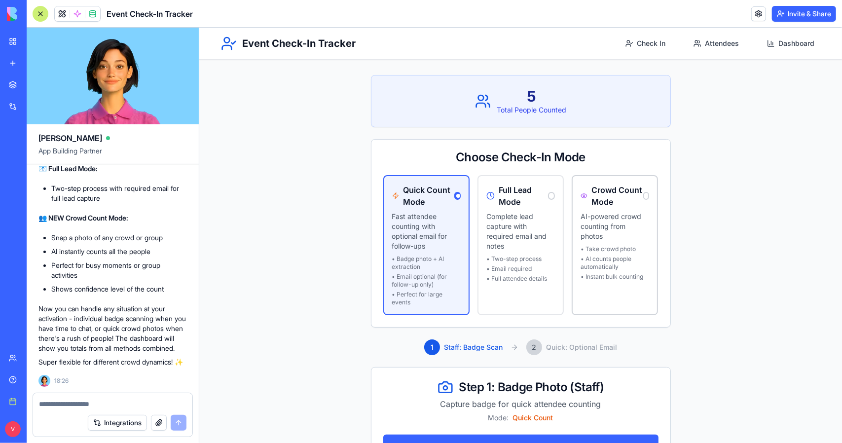
click at [618, 232] on p "AI-powered crowd counting from photos" at bounding box center [614, 226] width 69 height 30
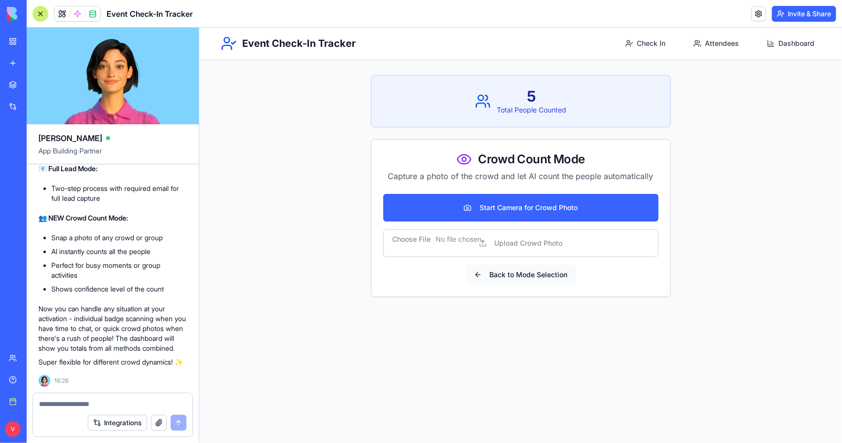
click at [514, 280] on button "Back to Mode Selection" at bounding box center [521, 274] width 110 height 20
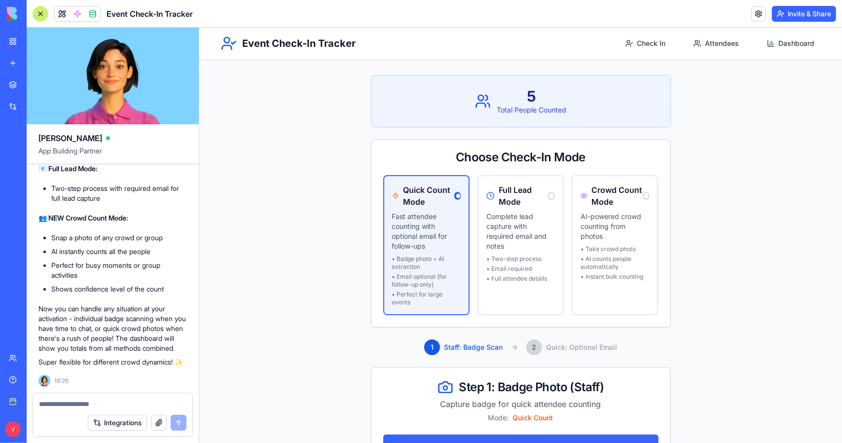
click at [731, 204] on main "5 Total People Counted Choose Check-In Mode Quick Count Mode Fast attendee coun…" at bounding box center [520, 297] width 643 height 540
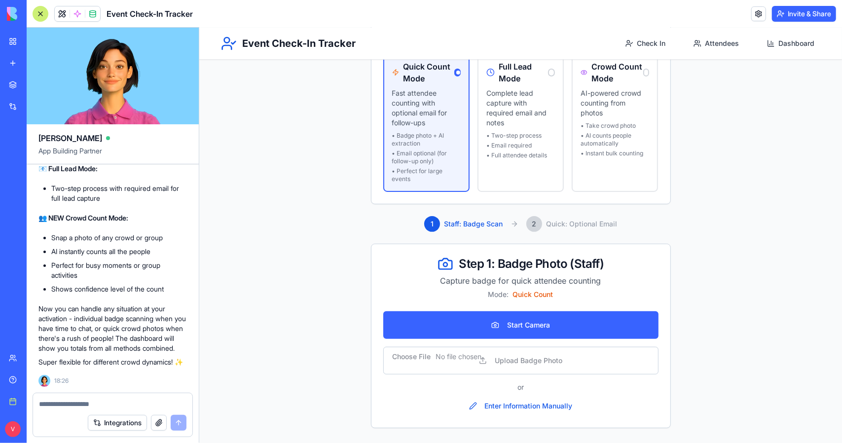
click at [92, 404] on textarea at bounding box center [113, 404] width 148 height 10
click at [784, 41] on link "Dashboard" at bounding box center [791, 43] width 60 height 18
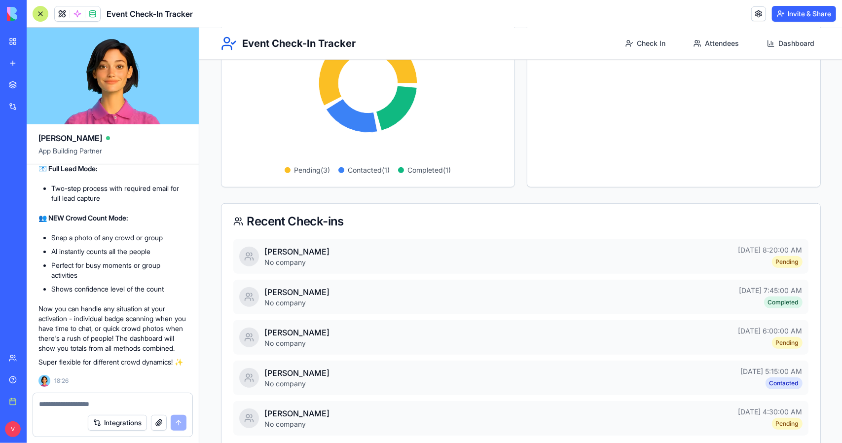
scroll to position [486, 0]
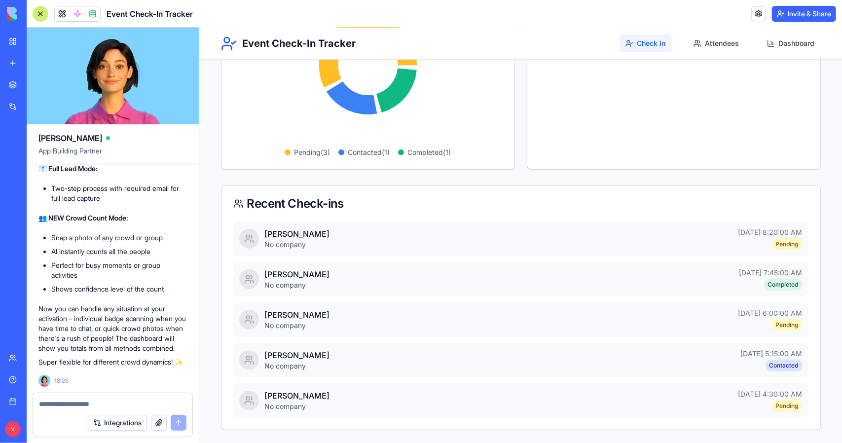
click at [630, 42] on link "Check In" at bounding box center [645, 43] width 52 height 18
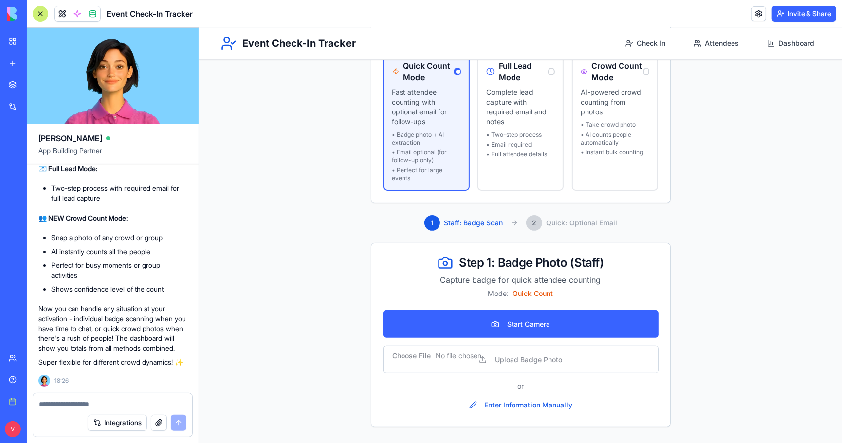
scroll to position [123, 0]
click at [95, 396] on div at bounding box center [112, 401] width 159 height 16
click at [95, 400] on textarea at bounding box center [113, 404] width 148 height 10
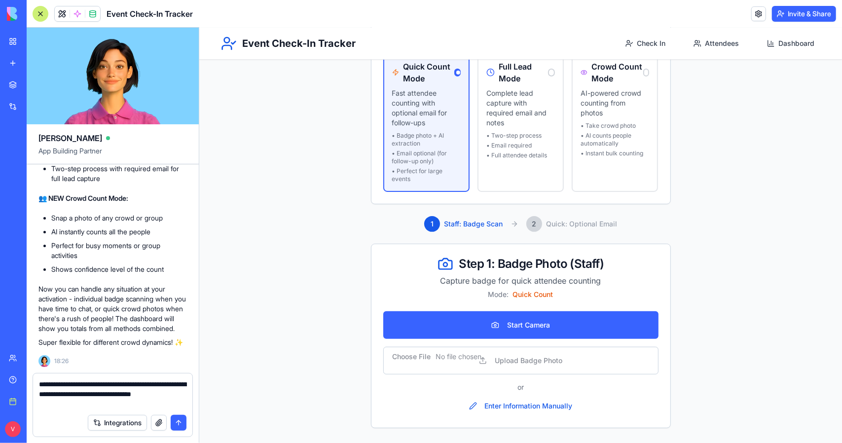
type textarea "**********"
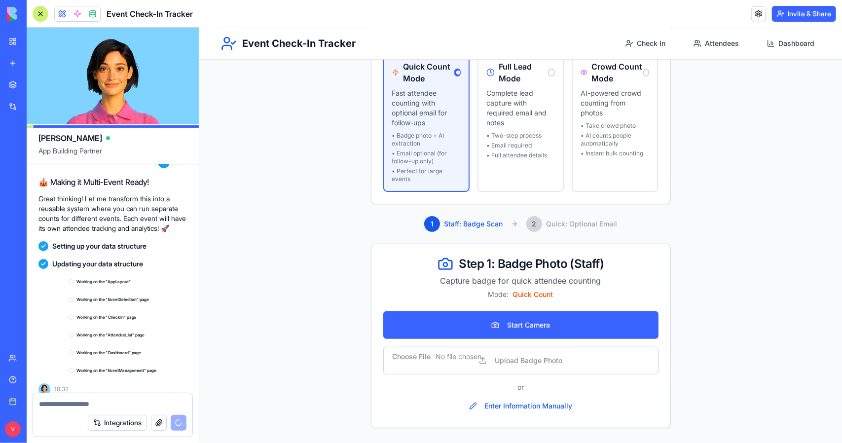
scroll to position [2662, 0]
